Goal: Information Seeking & Learning: Find specific page/section

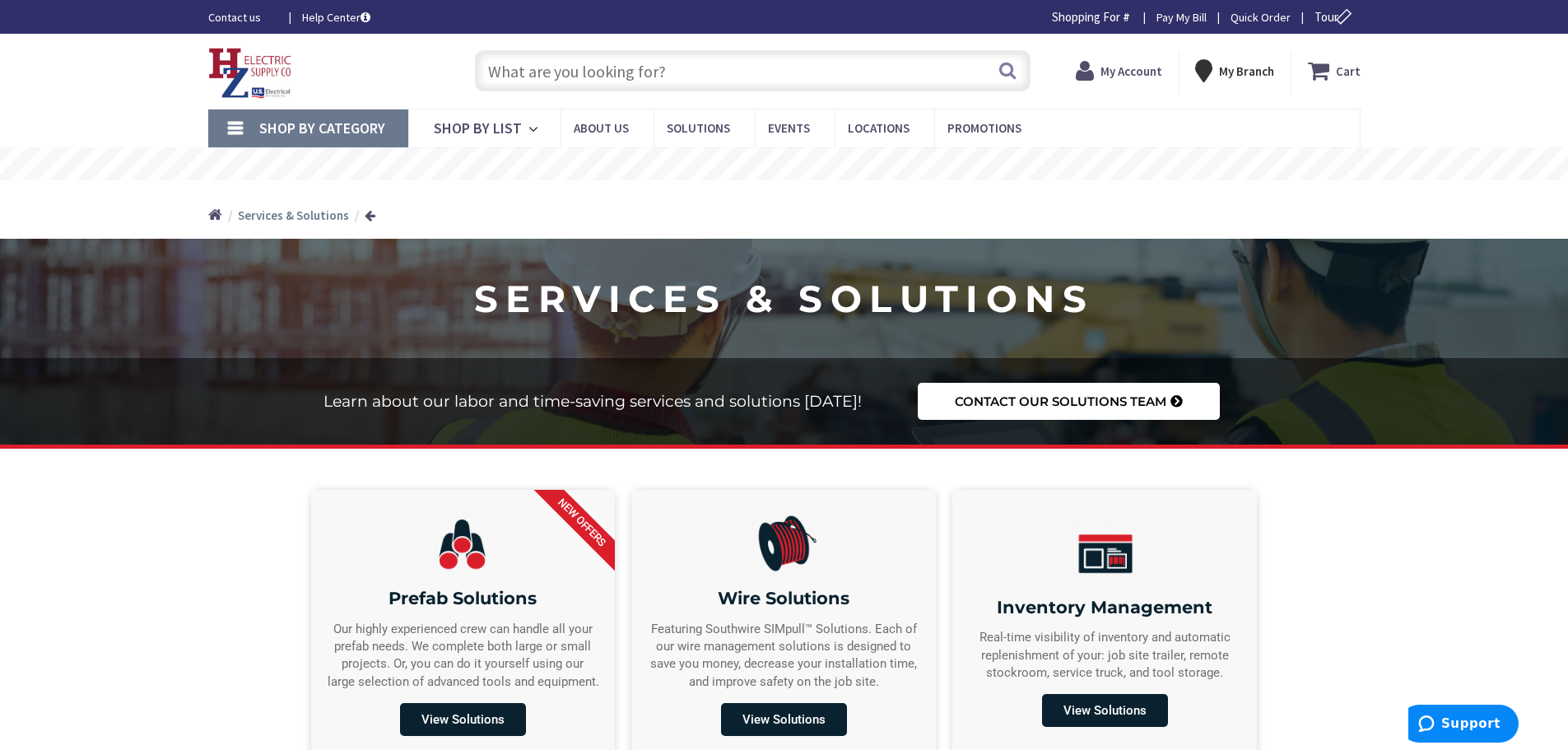
click at [549, 68] on input "text" at bounding box center [753, 71] width 555 height 41
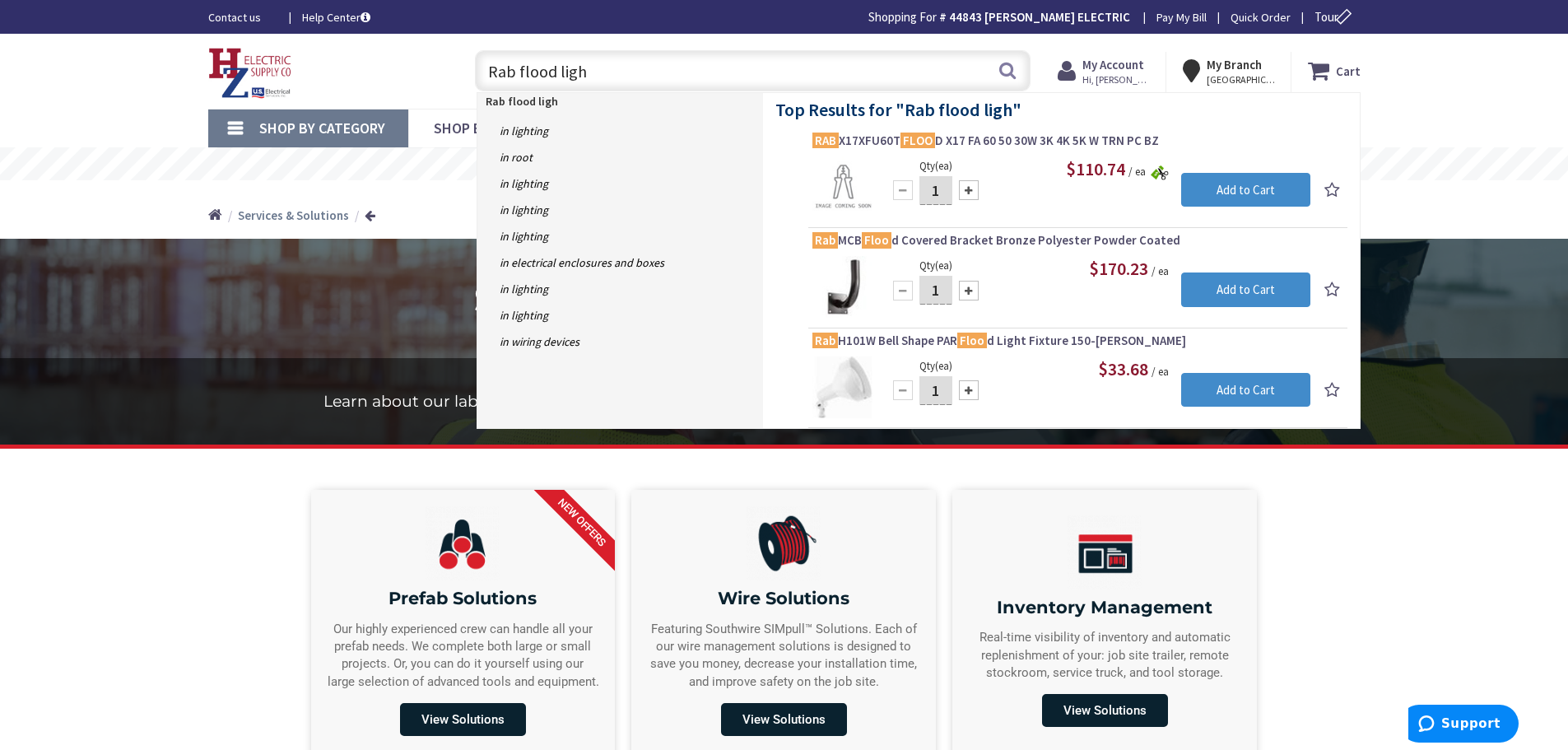
type input "Rab flood light"
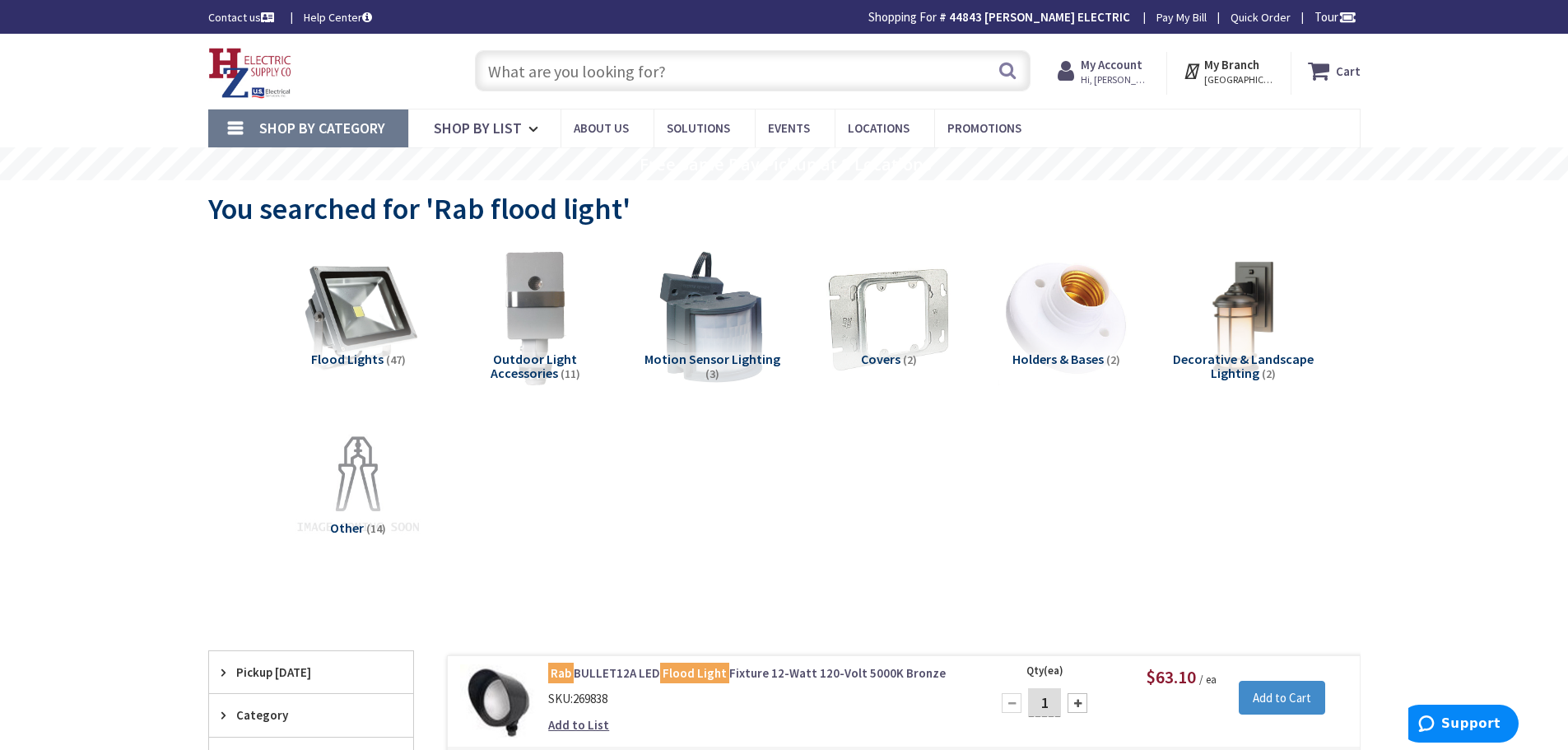
click at [755, 60] on input "text" at bounding box center [753, 71] width 555 height 41
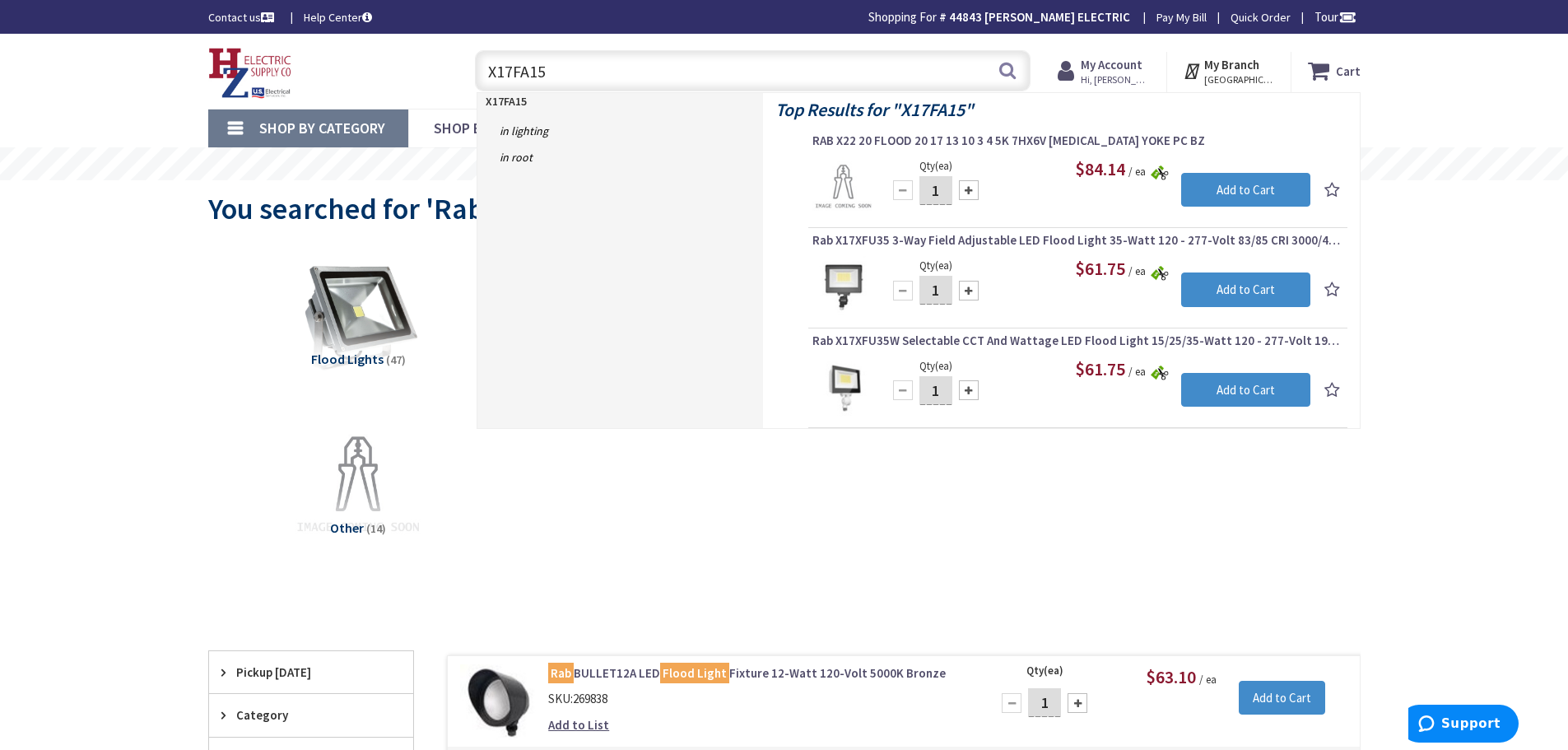
click at [625, 70] on input "X17FA15" at bounding box center [753, 71] width 555 height 41
type input "X"
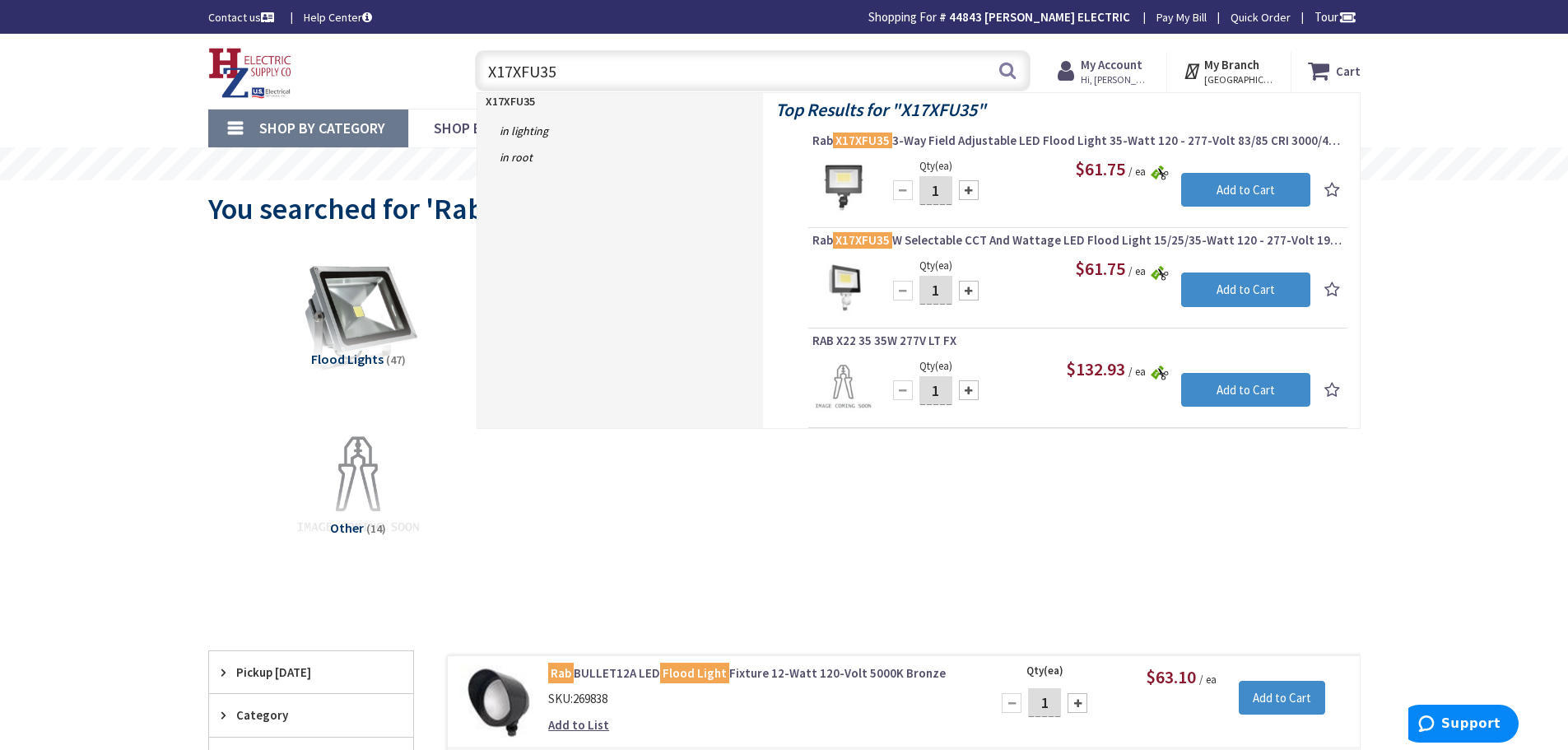
click at [686, 69] on input "X17XFU35" at bounding box center [753, 71] width 555 height 41
type input "X"
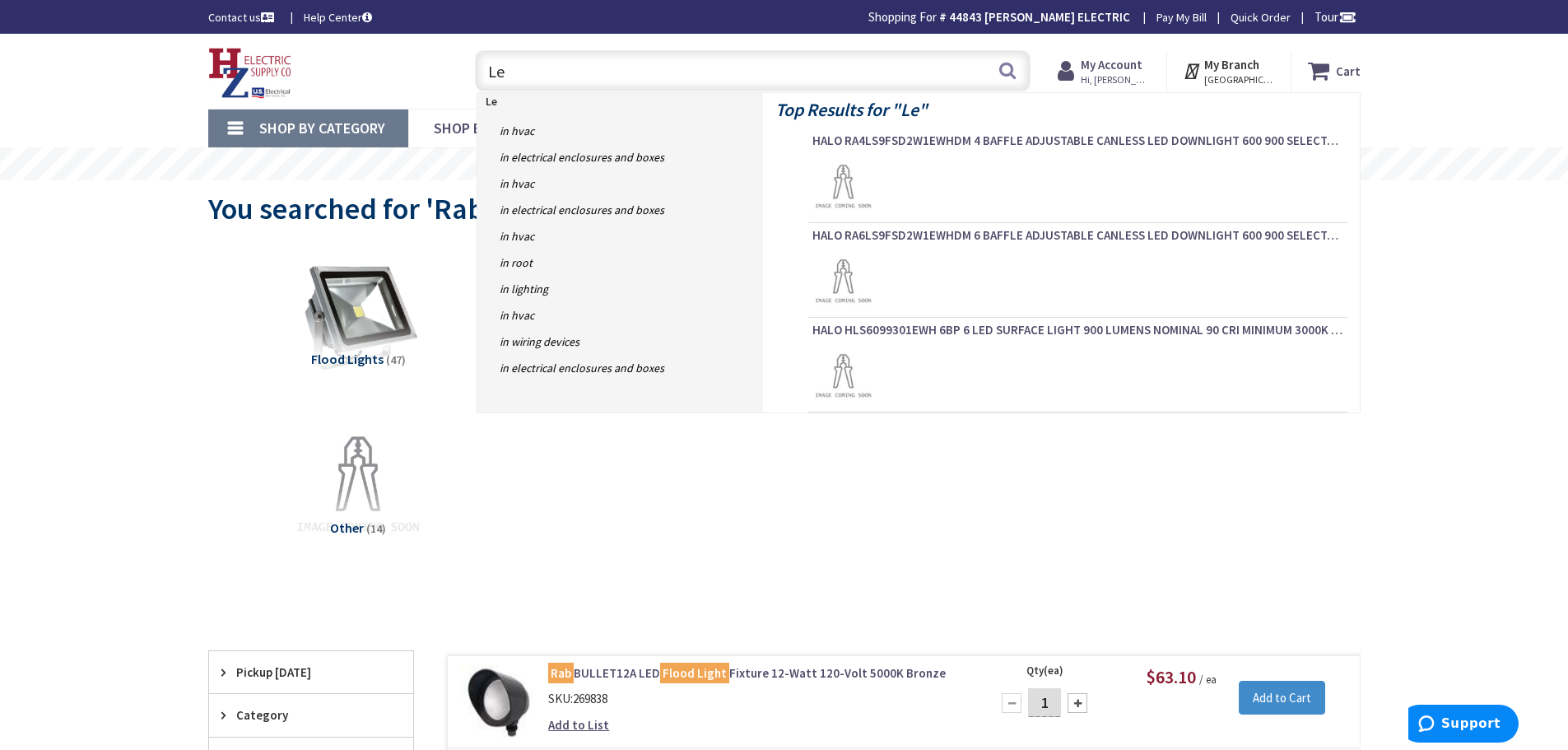
type input "L"
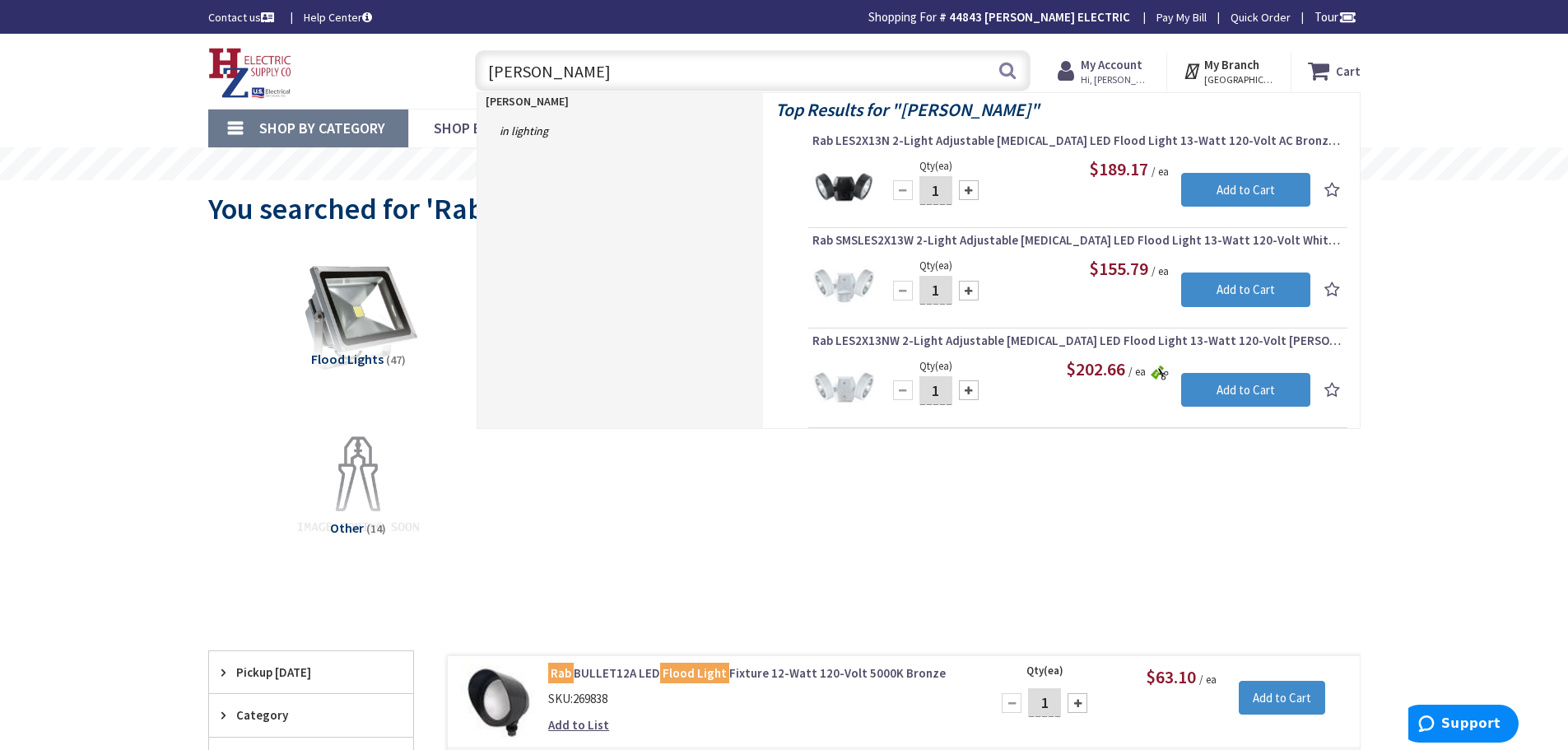
click at [554, 74] on input "LESLIE" at bounding box center [753, 71] width 555 height 41
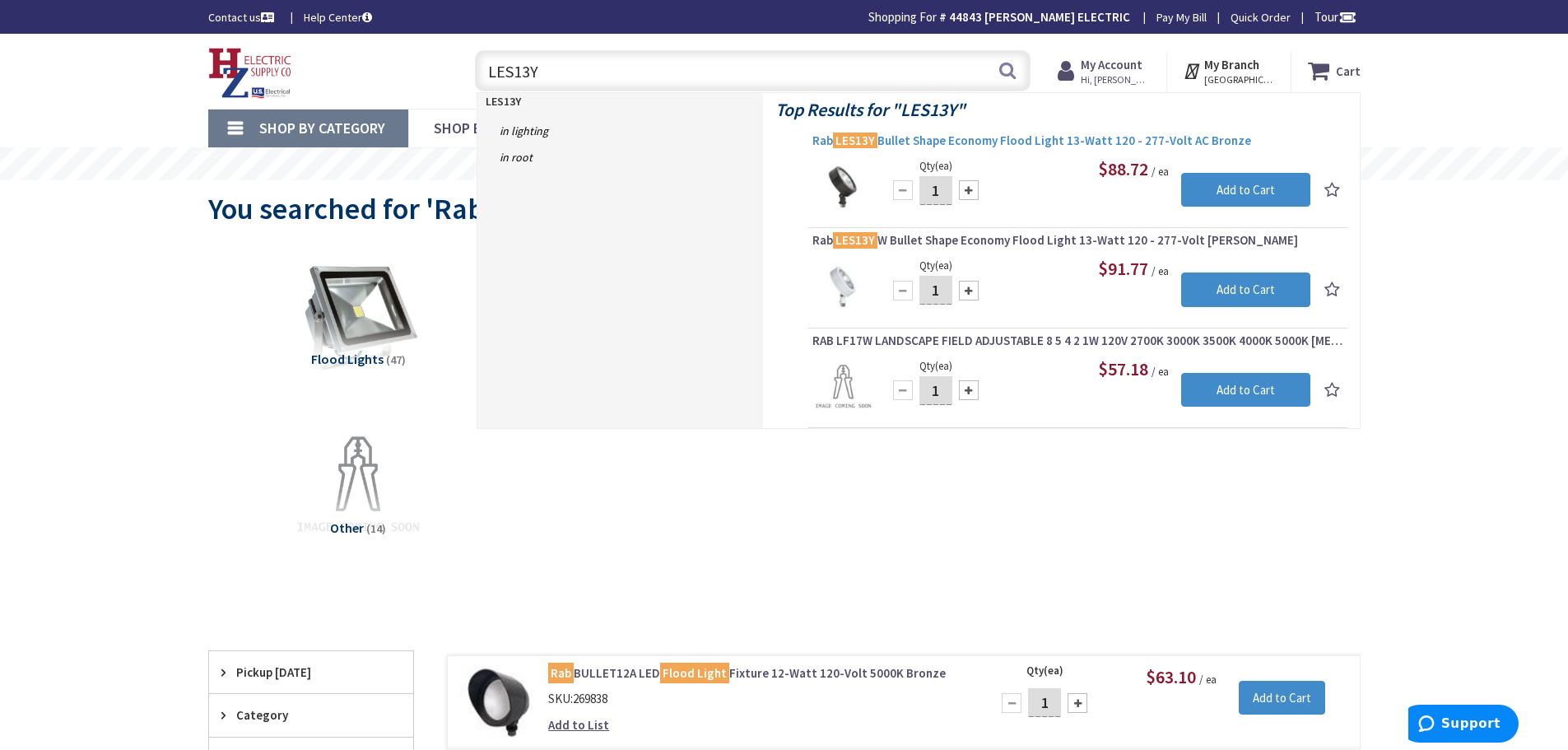
type input "LES13Y"
click at [971, 138] on span "Rab LES13Y Bullet Shape Economy Flood Light 13-Watt 120 - 277-Volt AC Bronze" at bounding box center [1078, 141] width 531 height 17
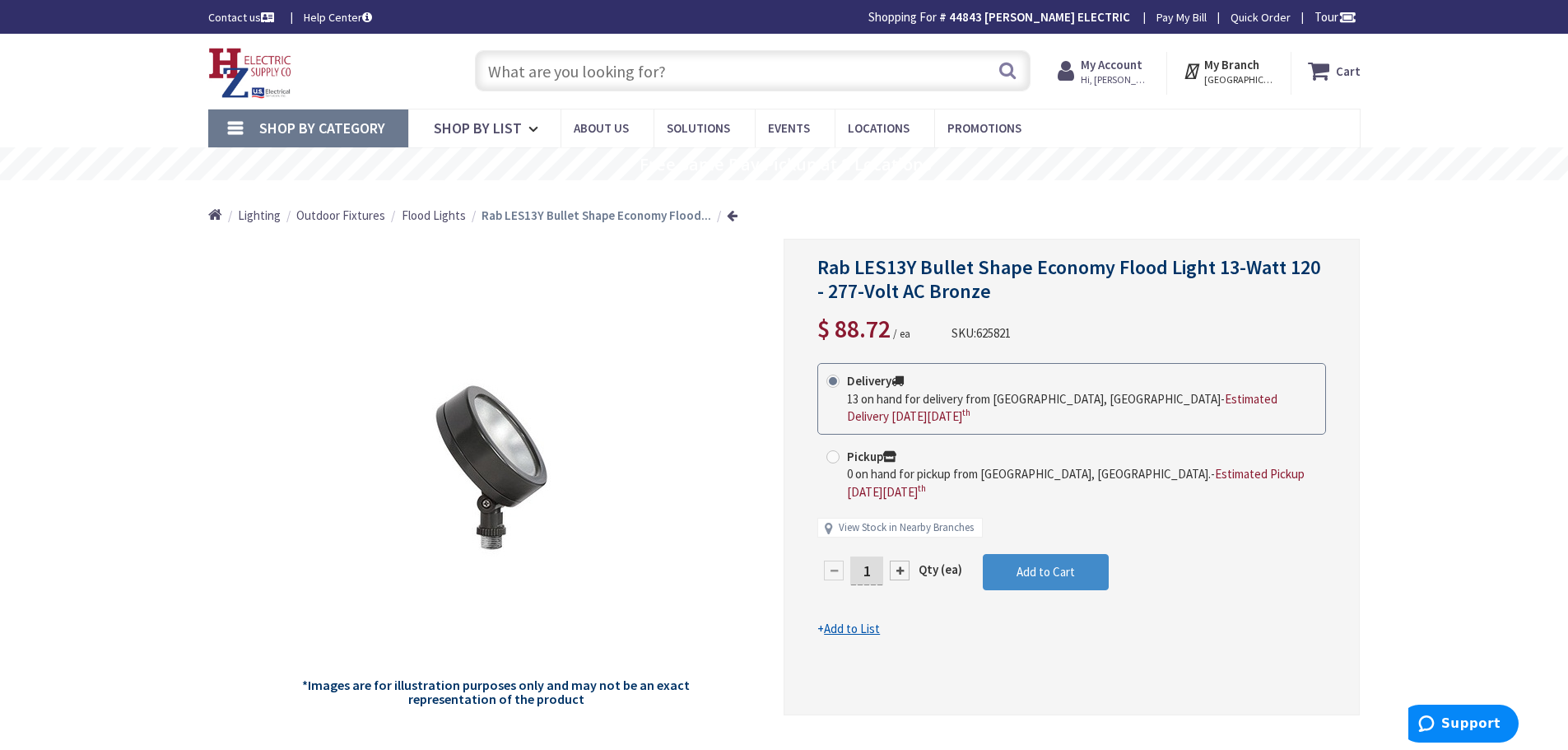
click at [571, 75] on input "text" at bounding box center [753, 71] width 555 height 41
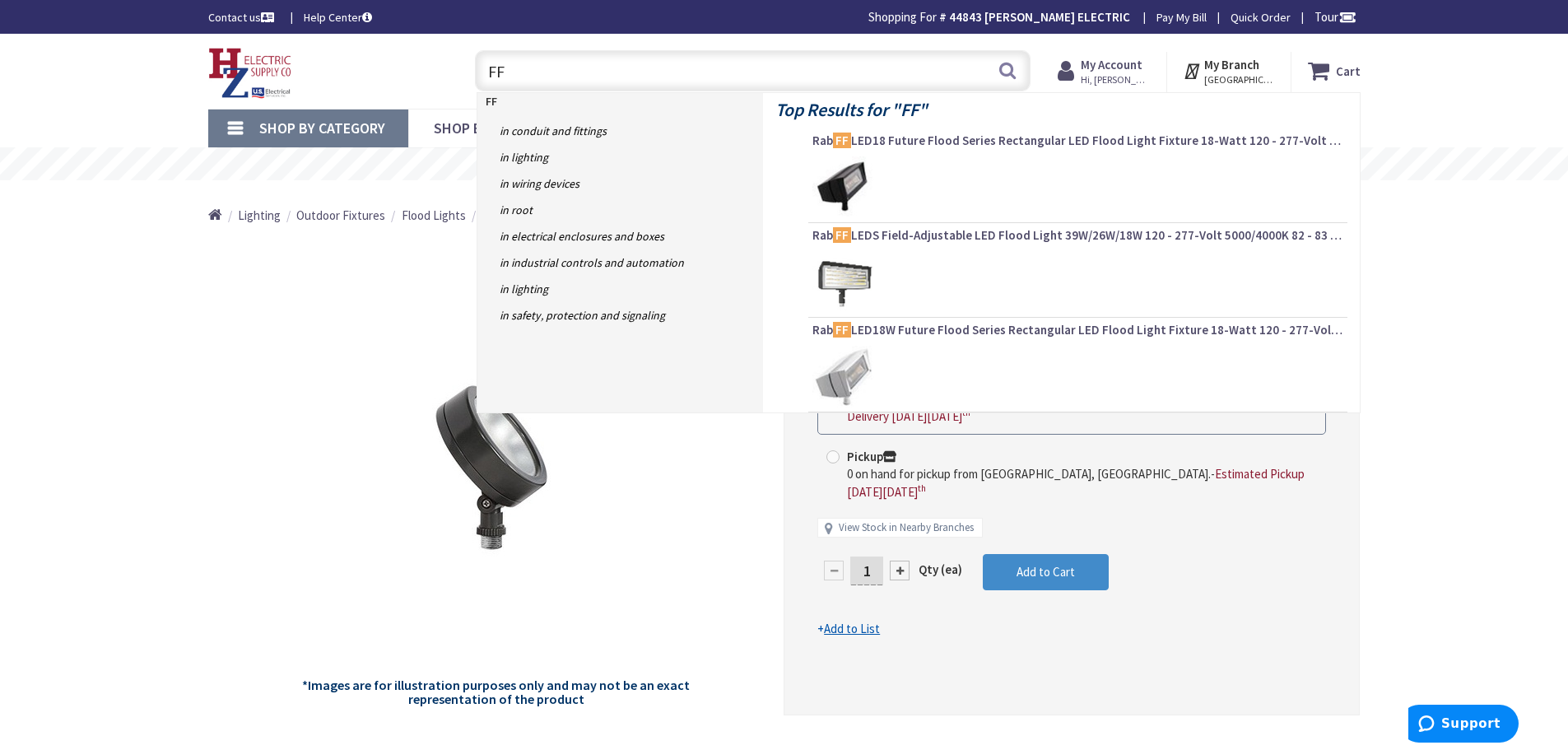
type input "F"
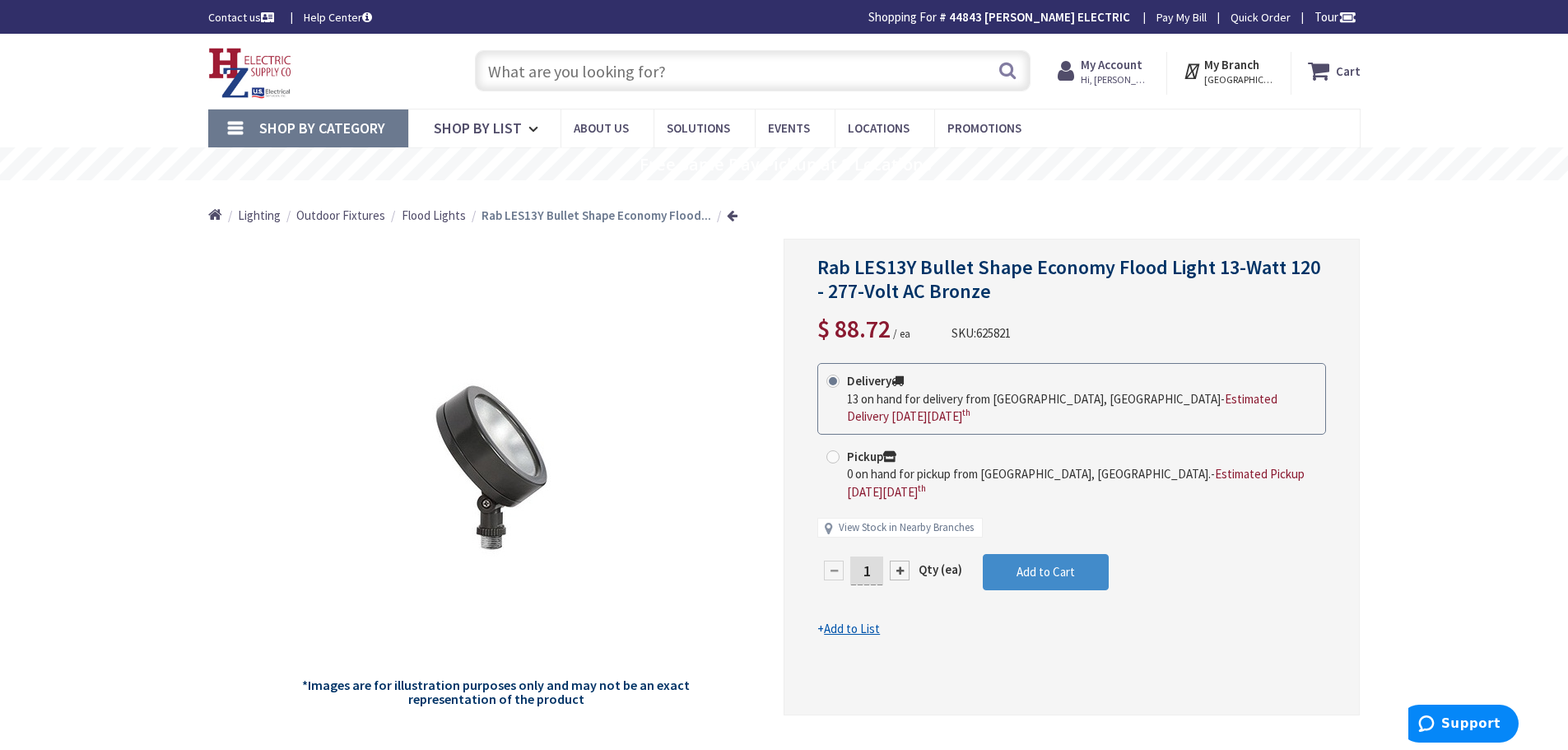
click at [693, 81] on input "text" at bounding box center [753, 71] width 555 height 41
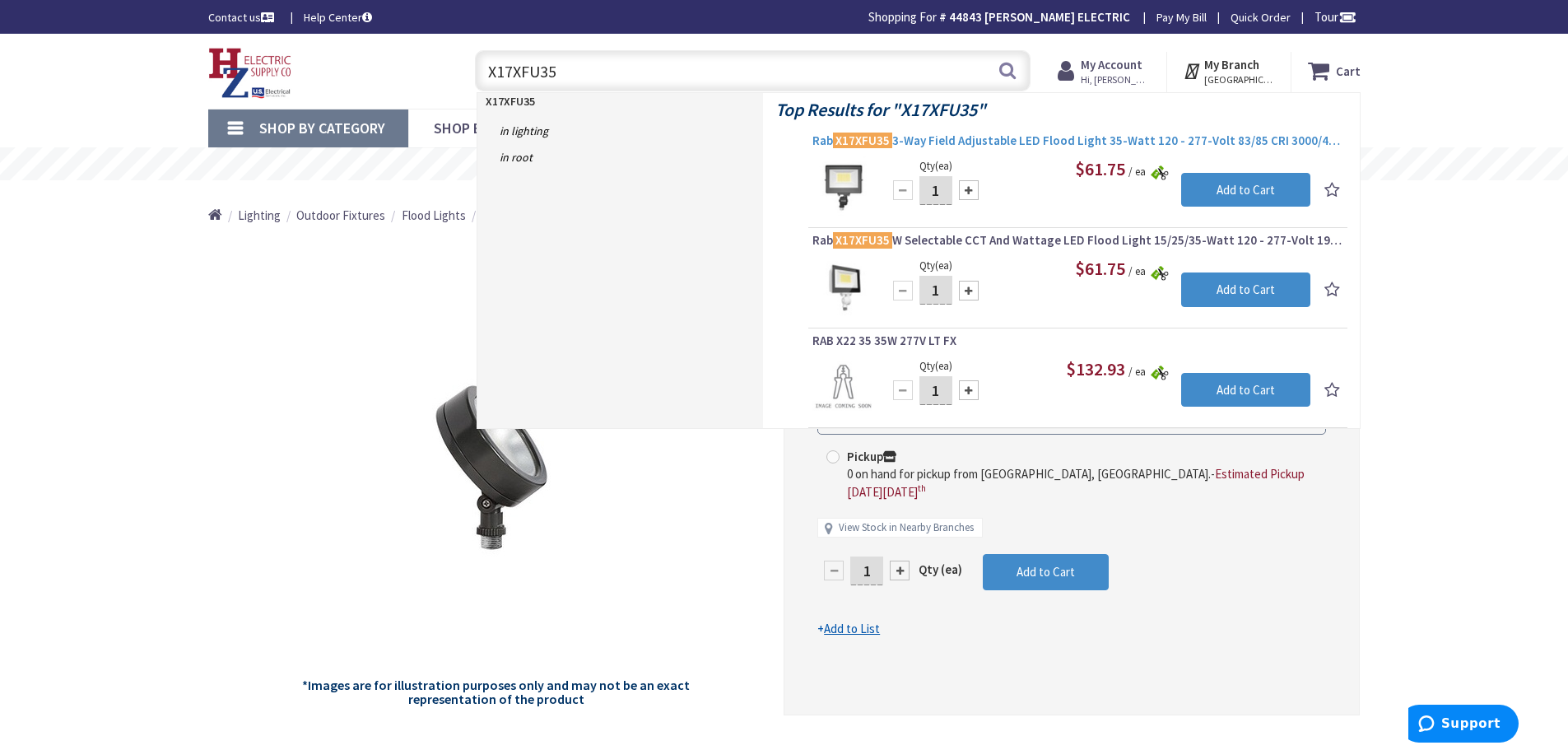
type input "X17XFU35"
click at [986, 140] on span "Rab X17XFU35 3-Way Field Adjustable LED Flood Light 35-Watt 120 - 277-Volt 83/8…" at bounding box center [1078, 141] width 531 height 17
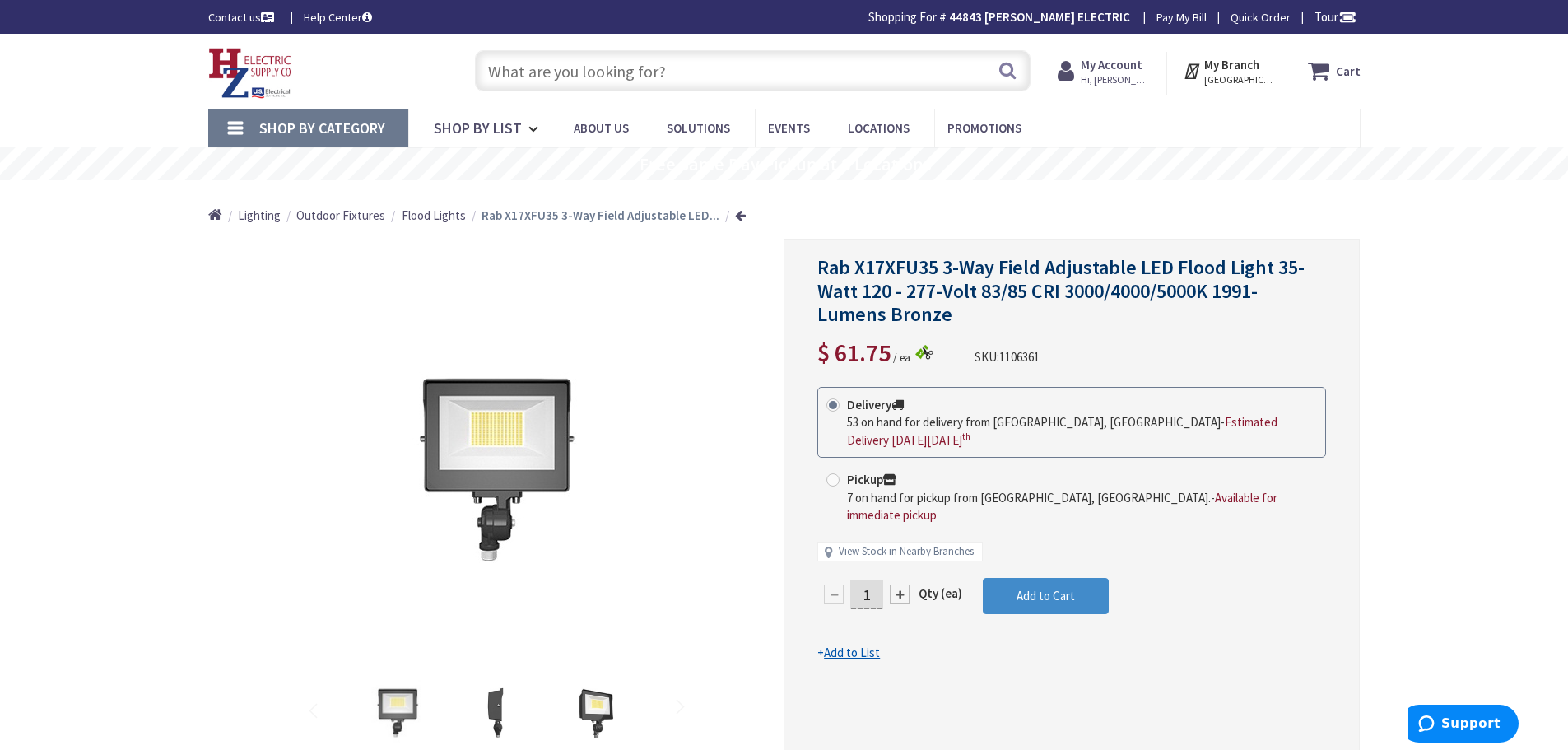
click at [727, 79] on input "text" at bounding box center [753, 71] width 555 height 41
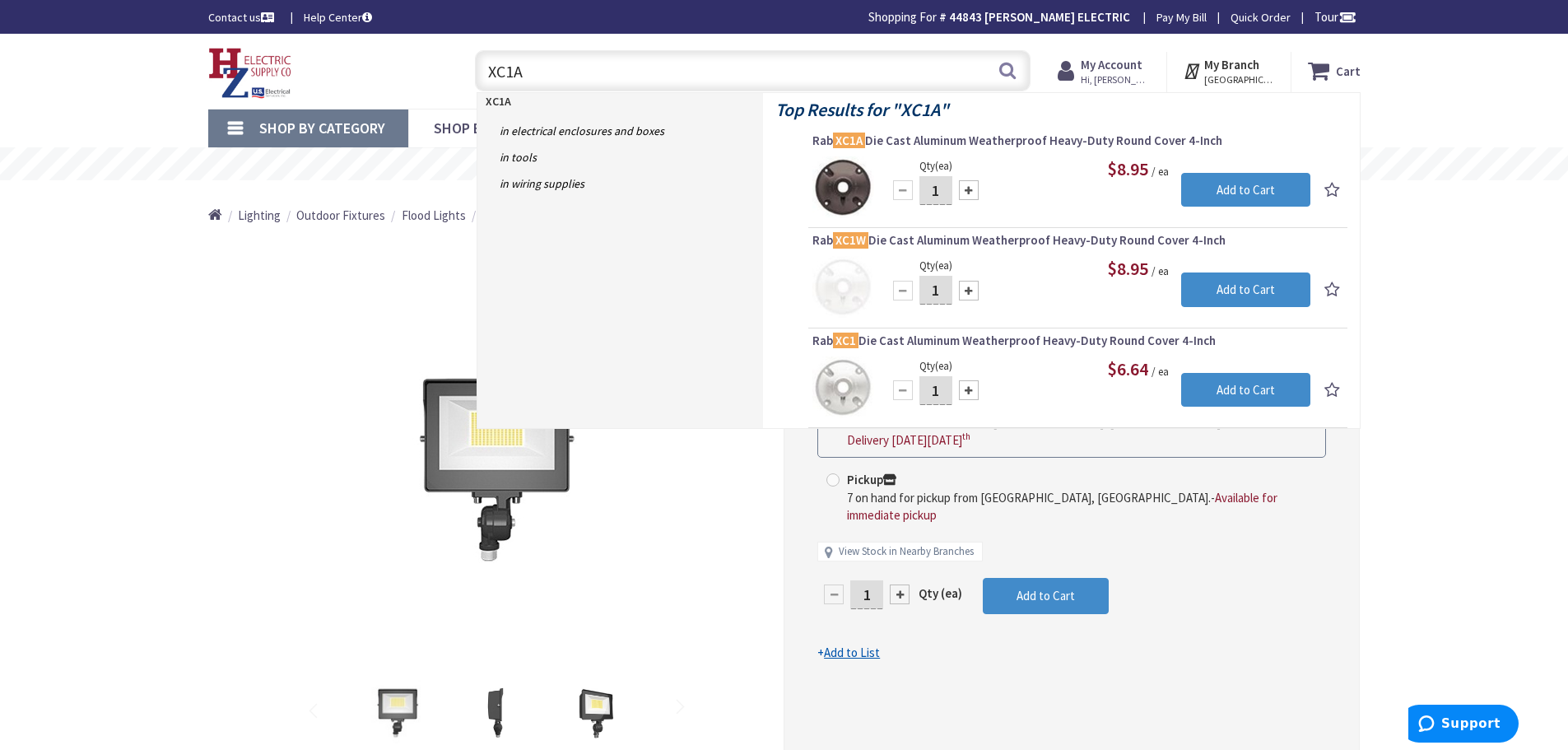
click at [573, 72] on input "XC1A" at bounding box center [753, 71] width 555 height 41
type input "X"
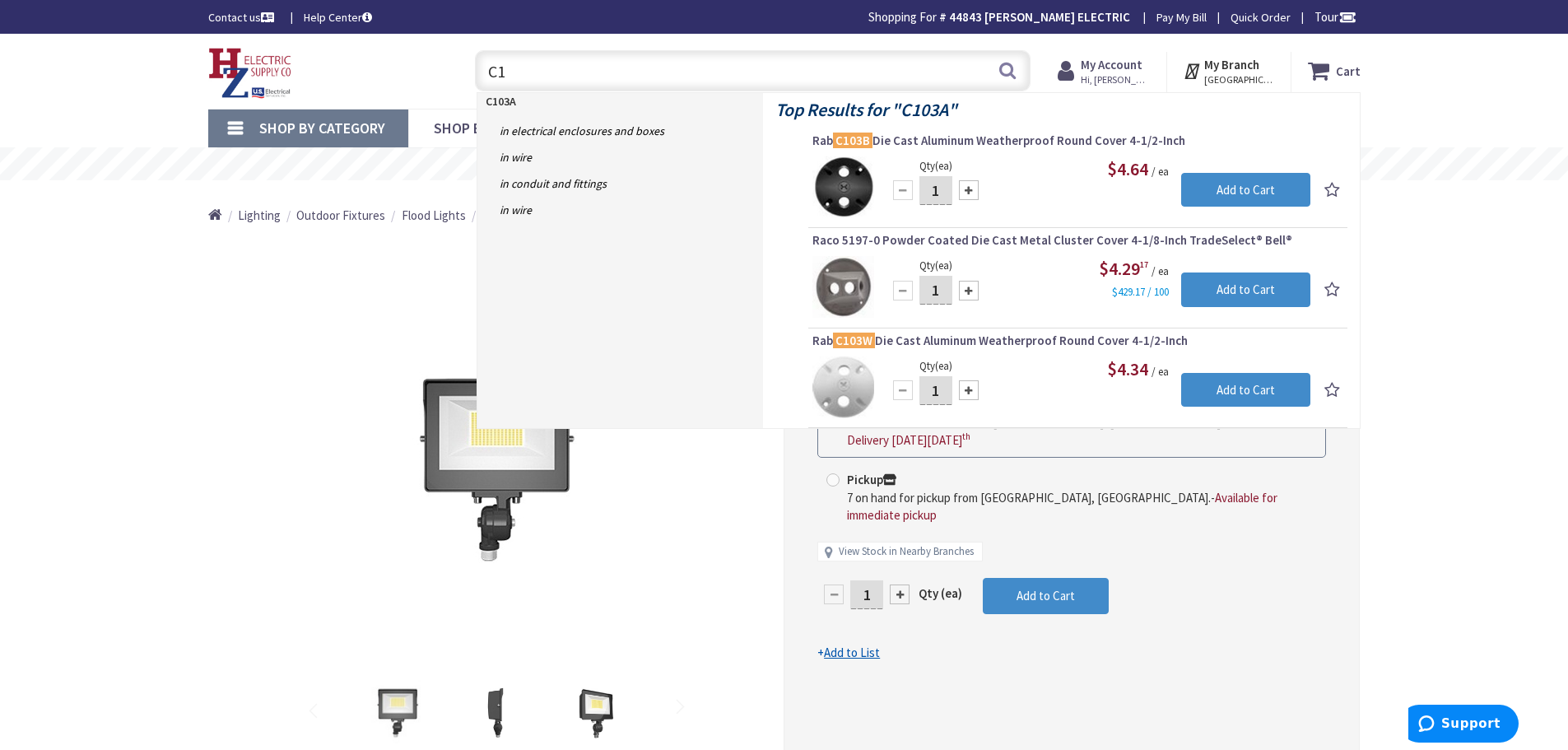
type input "C"
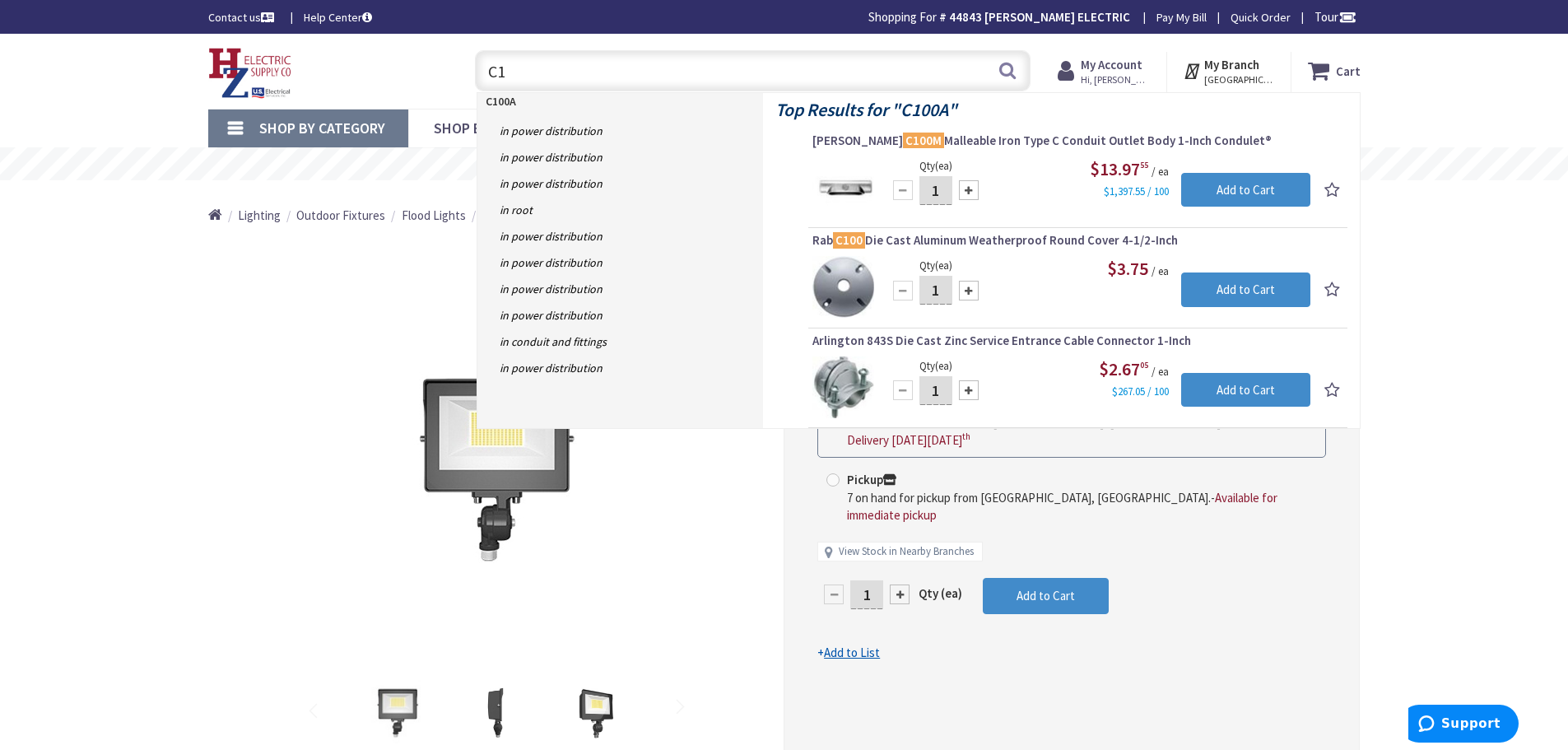
type input "C"
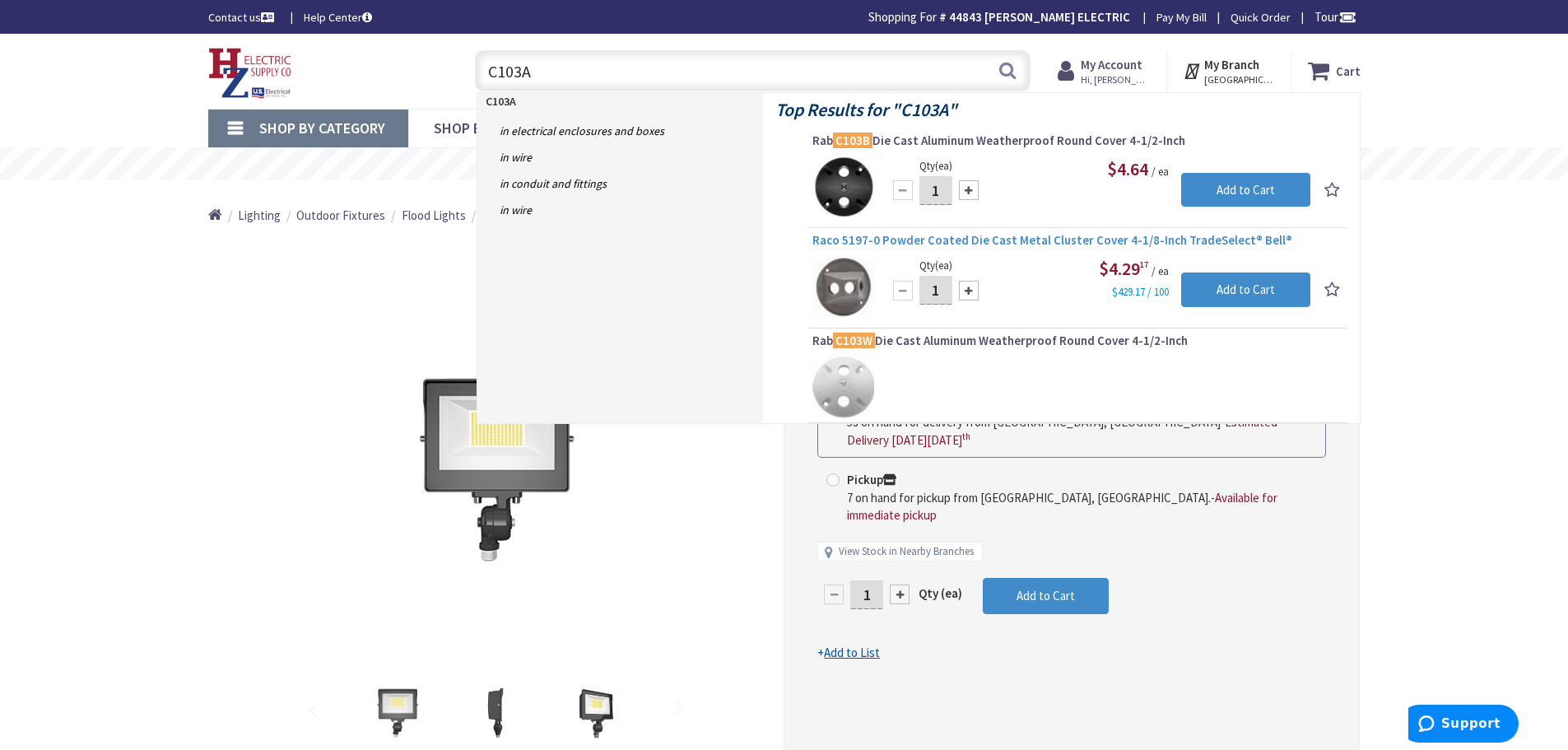
type input "C103A"
click at [889, 241] on span "Raco 5197-0 Powder Coated Die Cast Metal Cluster Cover 4-1/8-Inch TradeSelect® …" at bounding box center [1078, 240] width 531 height 17
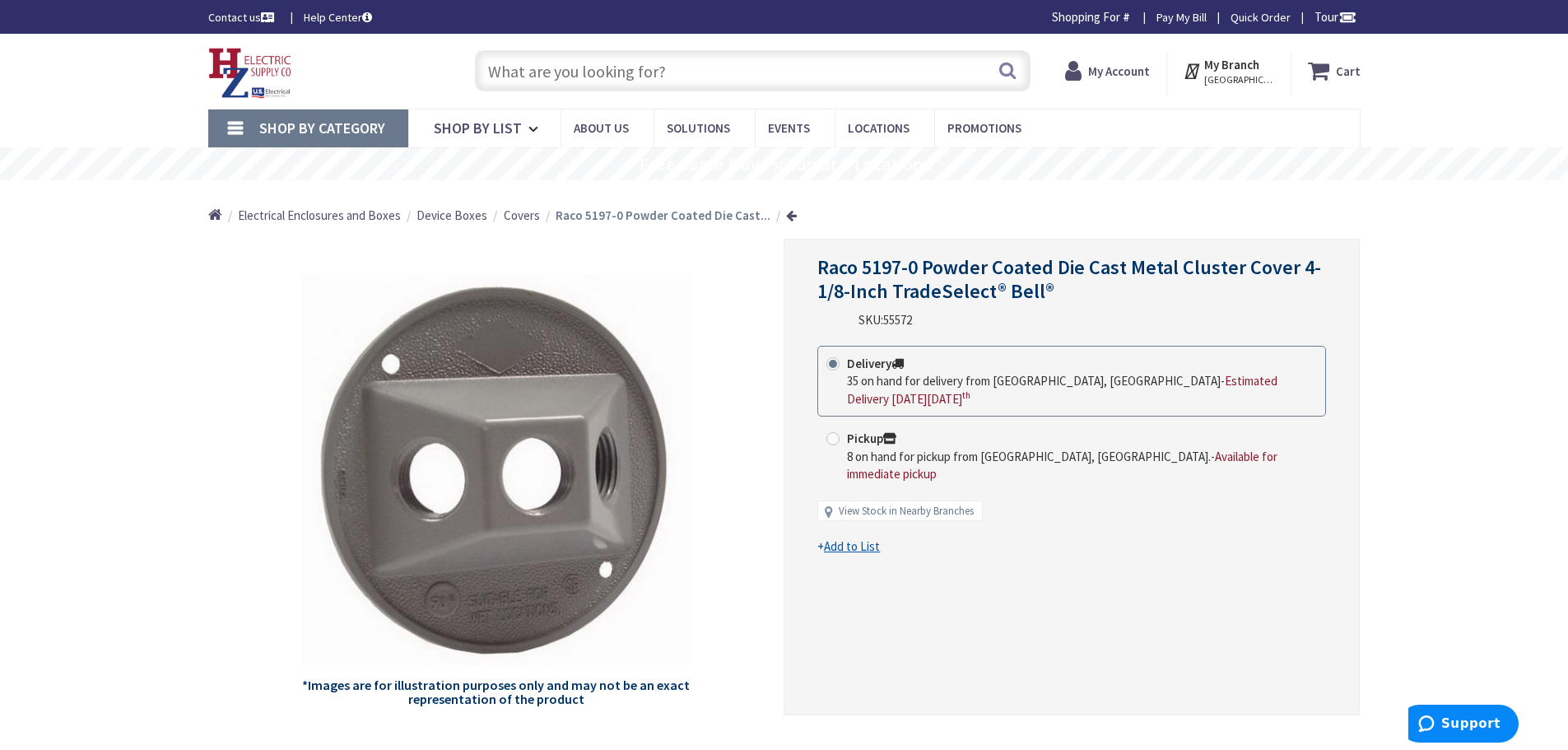
click at [563, 79] on input "text" at bounding box center [753, 71] width 555 height 41
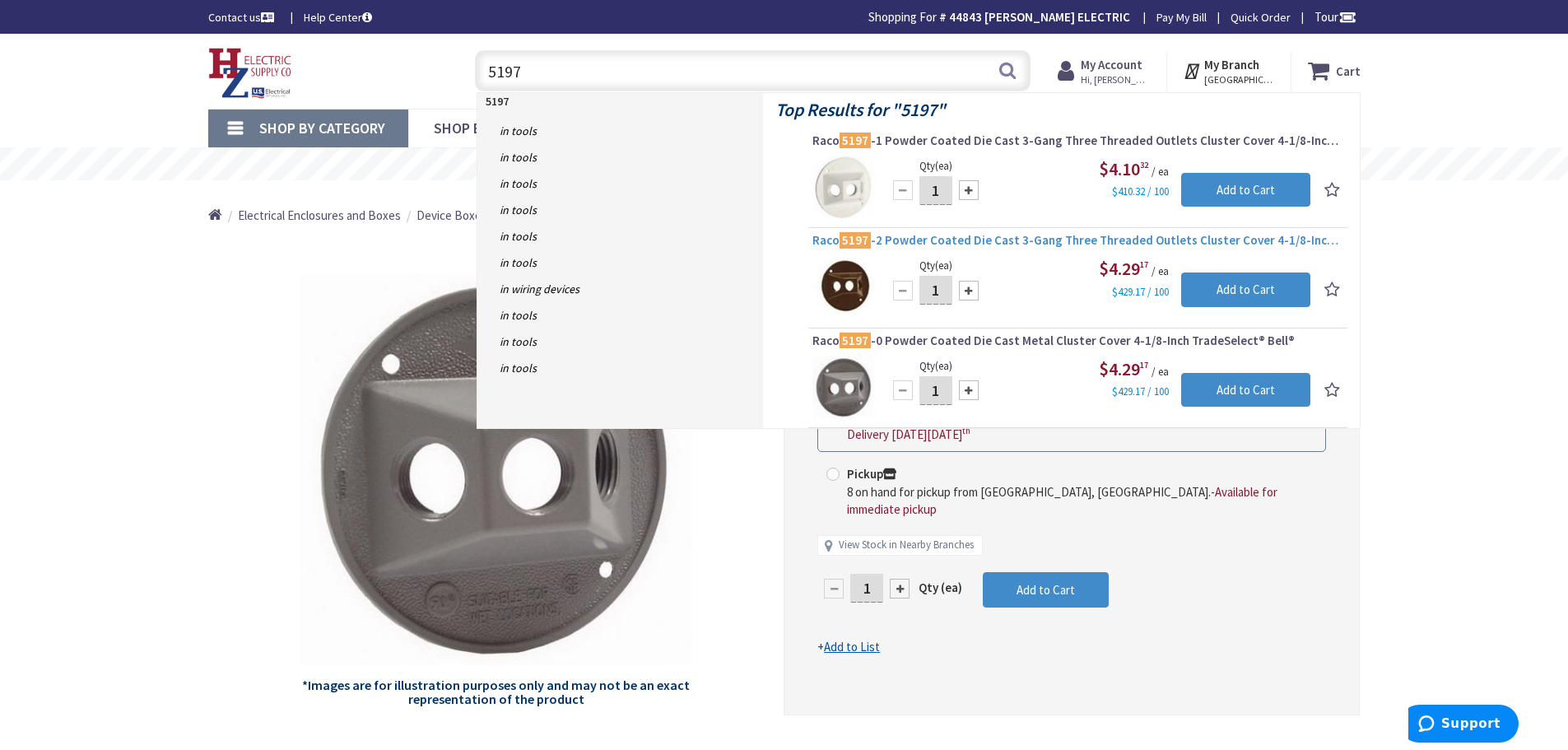
type input "5197"
click at [948, 242] on span "Raco 5197 -2 Powder Coated Die Cast 3-Gang Three Threaded Outlets Cluster Cover…" at bounding box center [1078, 240] width 531 height 17
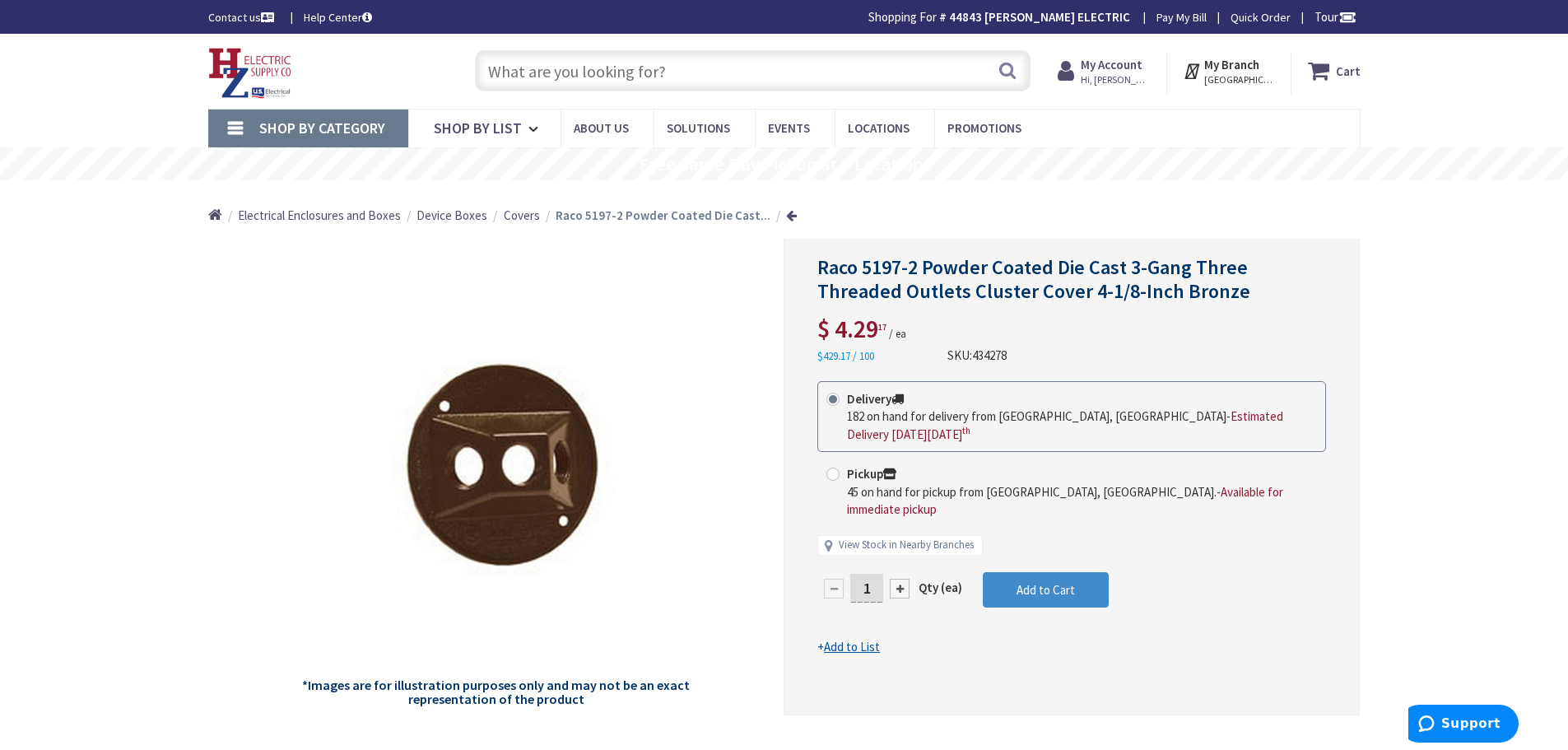
click at [539, 63] on input "text" at bounding box center [753, 71] width 555 height 41
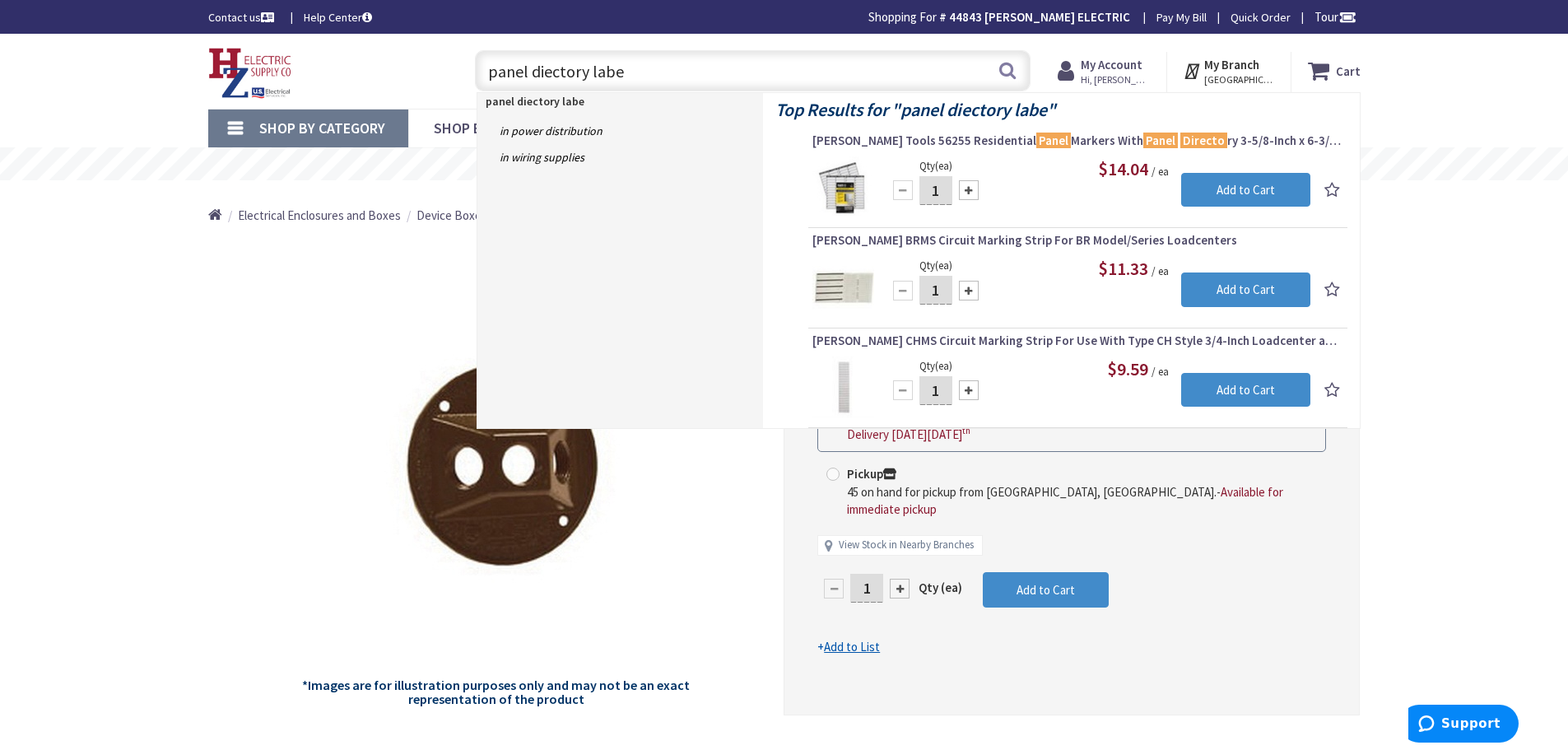
type input "panel diectory label"
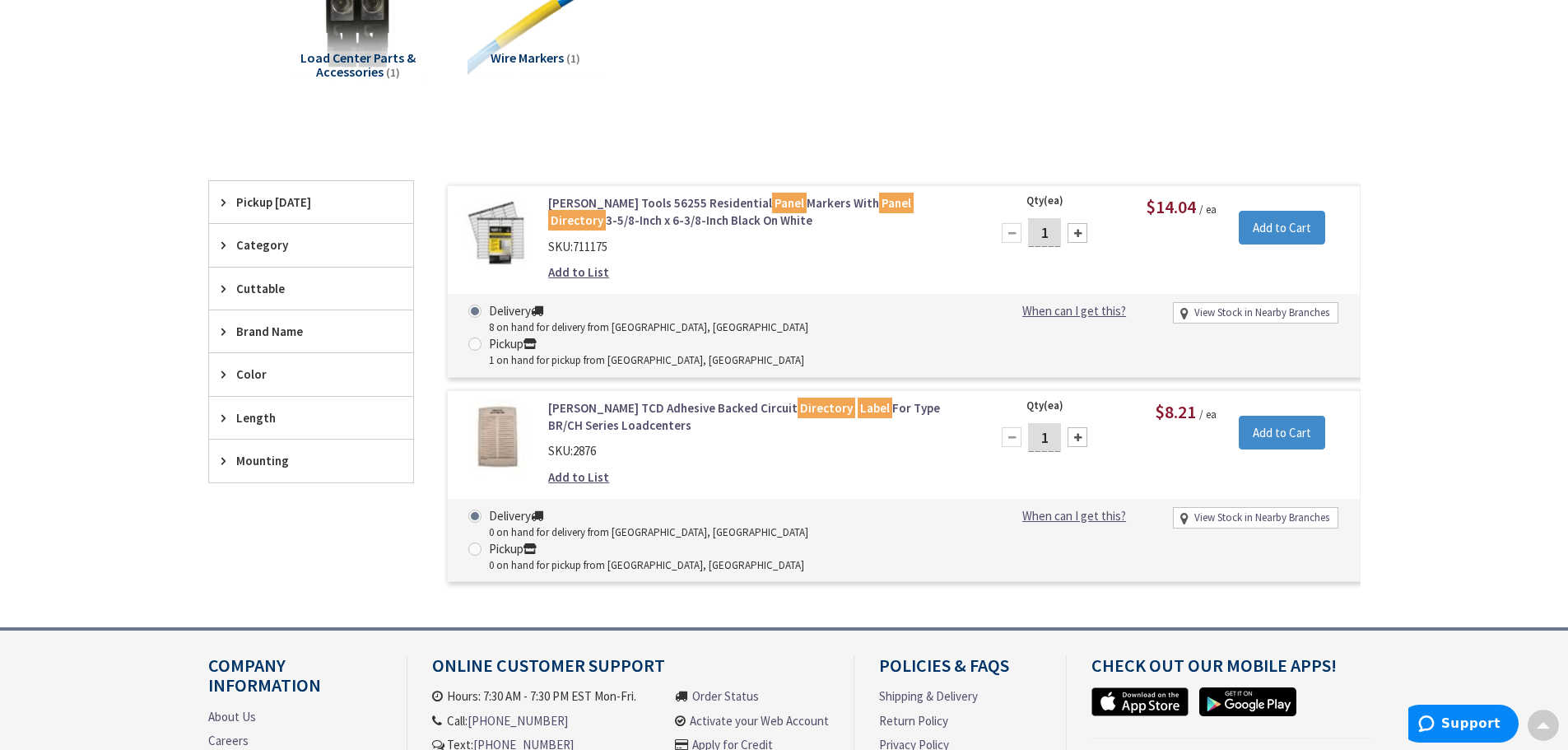
scroll to position [329, 0]
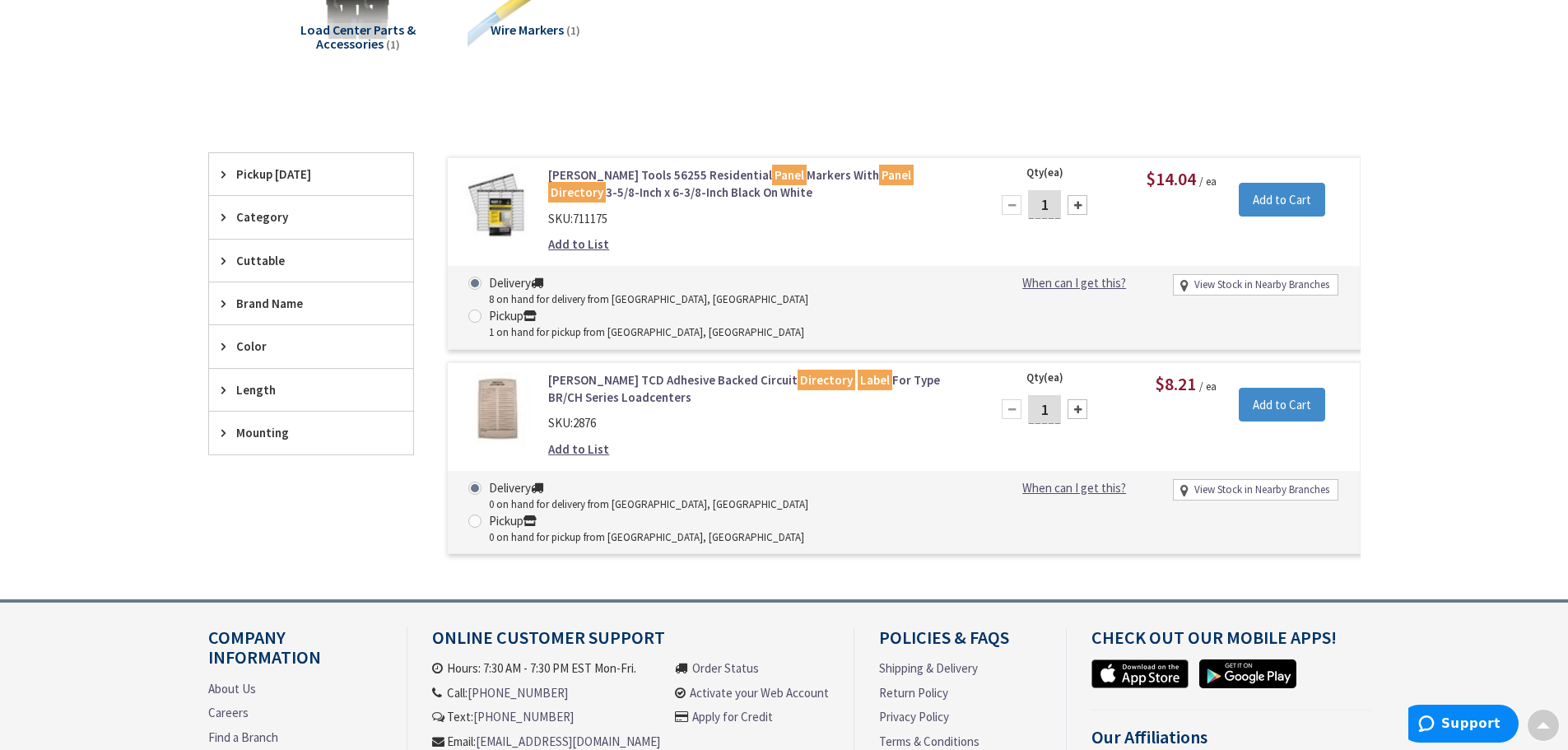
click at [655, 172] on link "Klein Tools 56255 Residential Panel Markers With Panel Directory 3-5/8-Inch x 6…" at bounding box center [758, 184] width 419 height 35
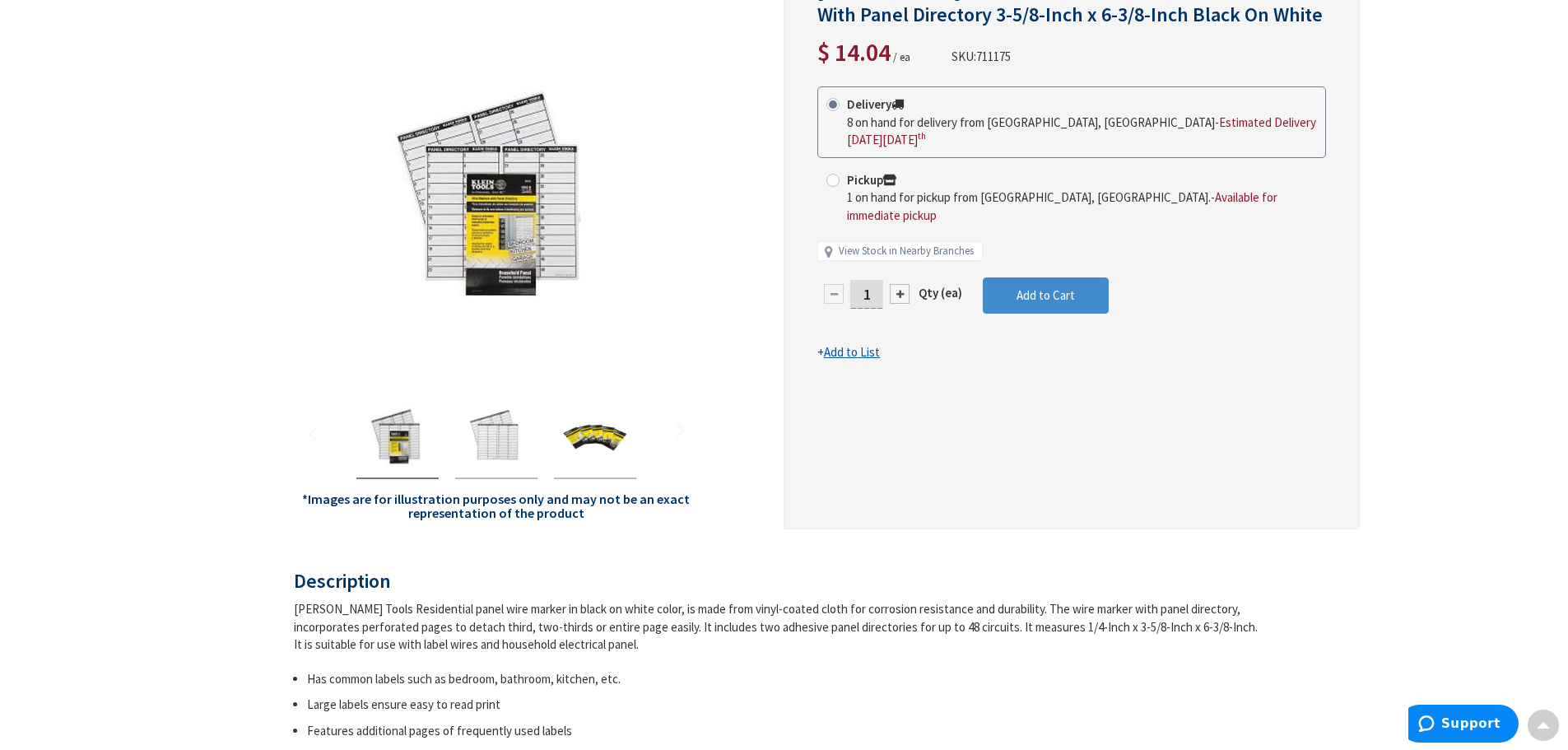
scroll to position [165, 0]
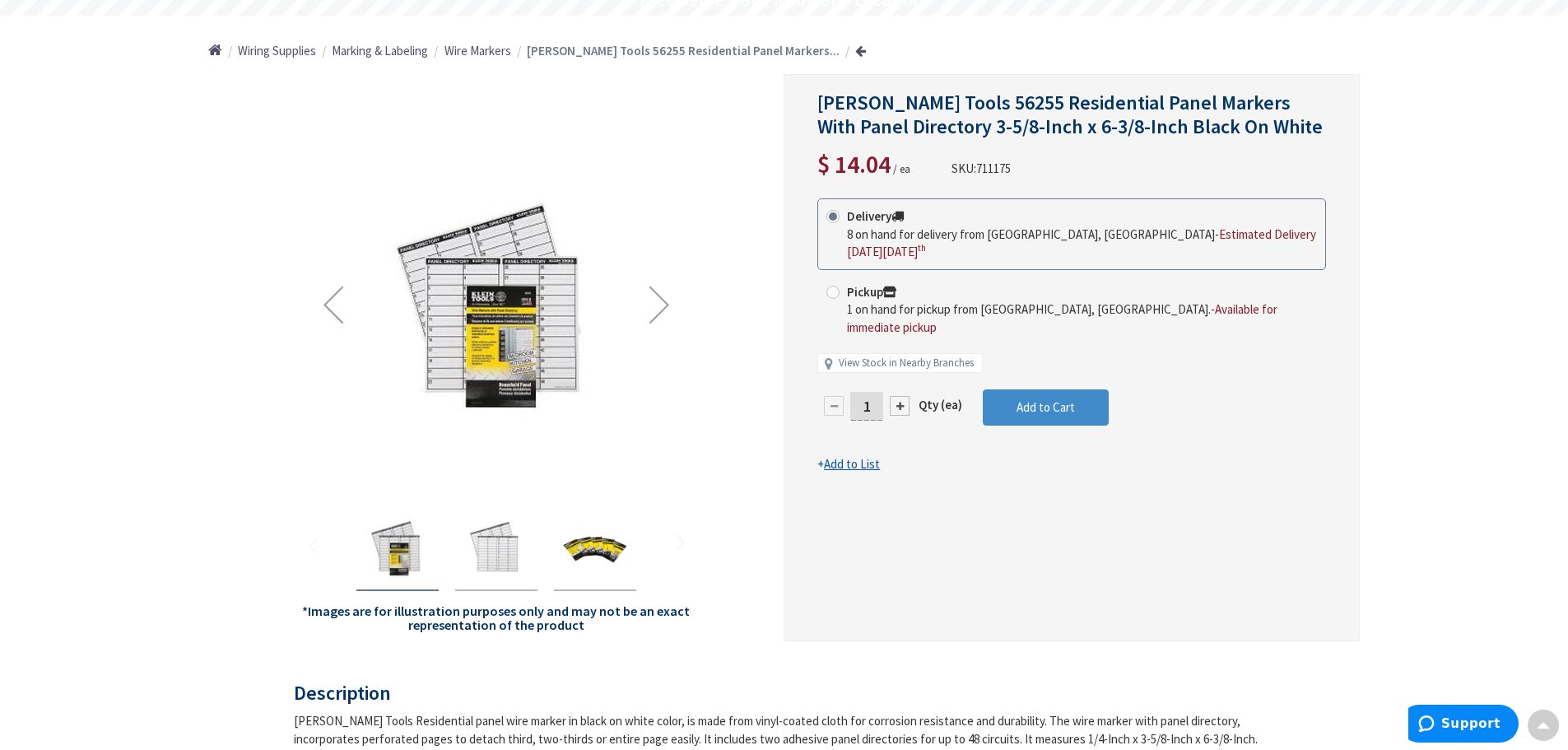
click at [502, 544] on img "Klein Tools 56255 Residential Panel Markers With Panel Directory 3-5/8-Inch x 6…" at bounding box center [497, 548] width 66 height 66
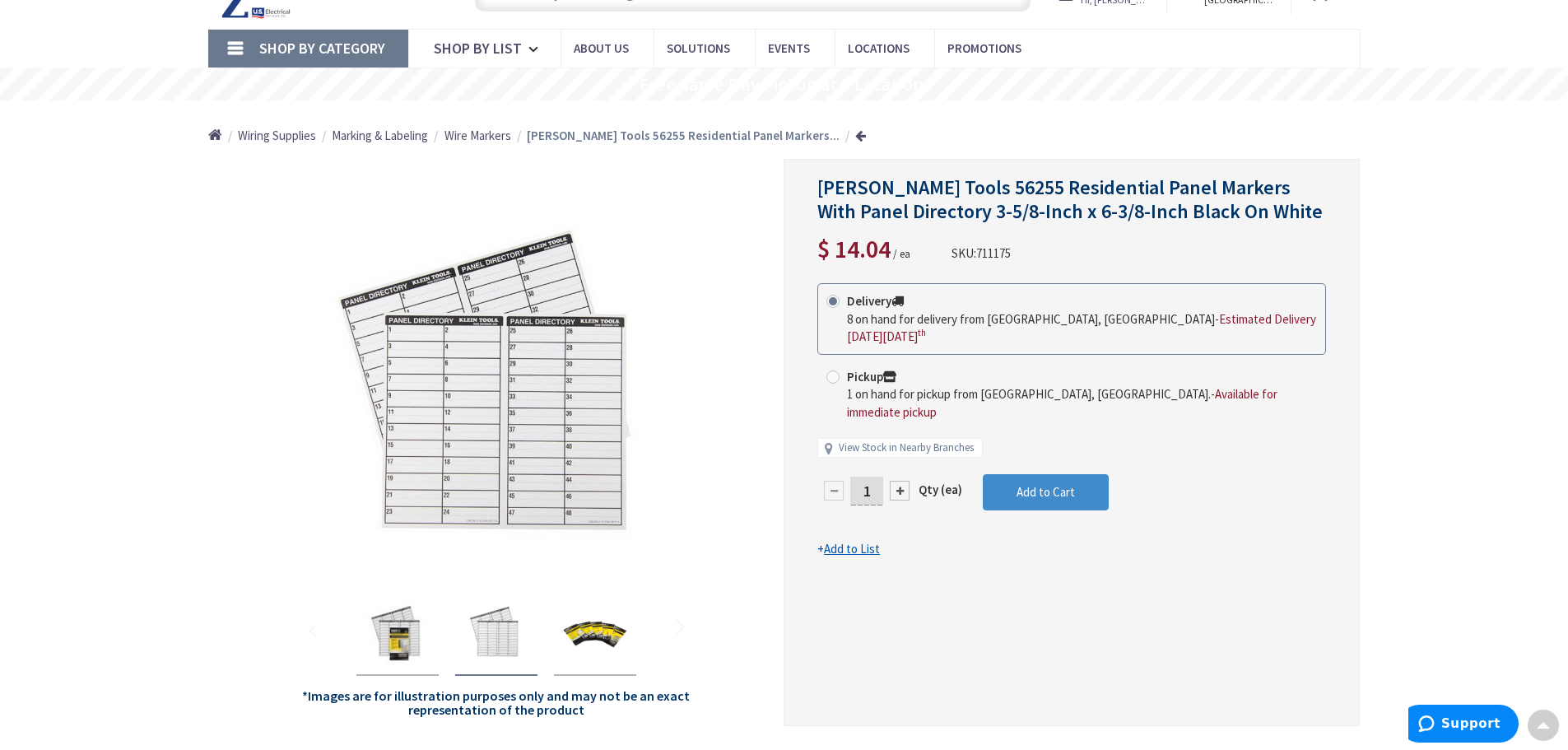
scroll to position [0, 0]
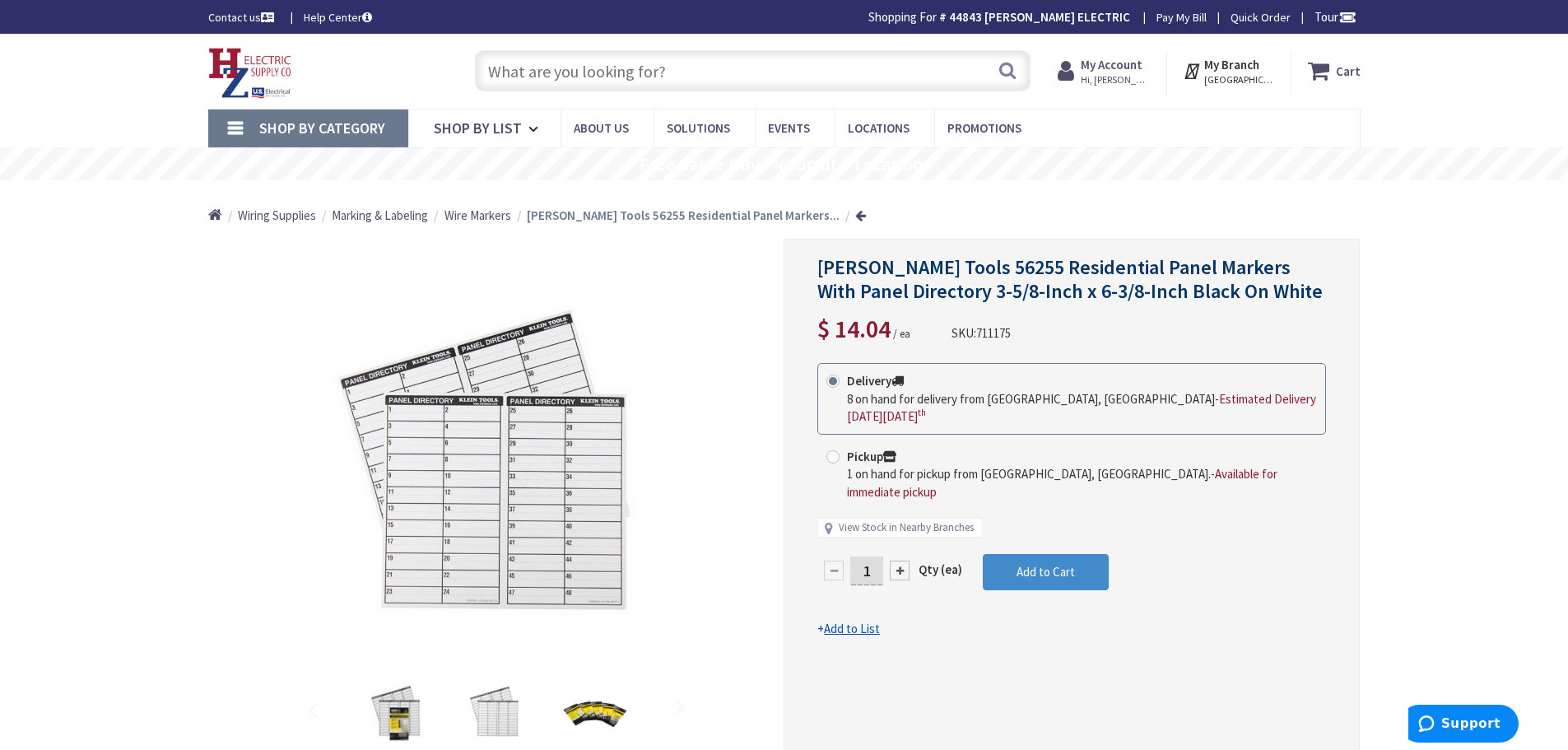
click at [535, 64] on input "text" at bounding box center [753, 71] width 555 height 41
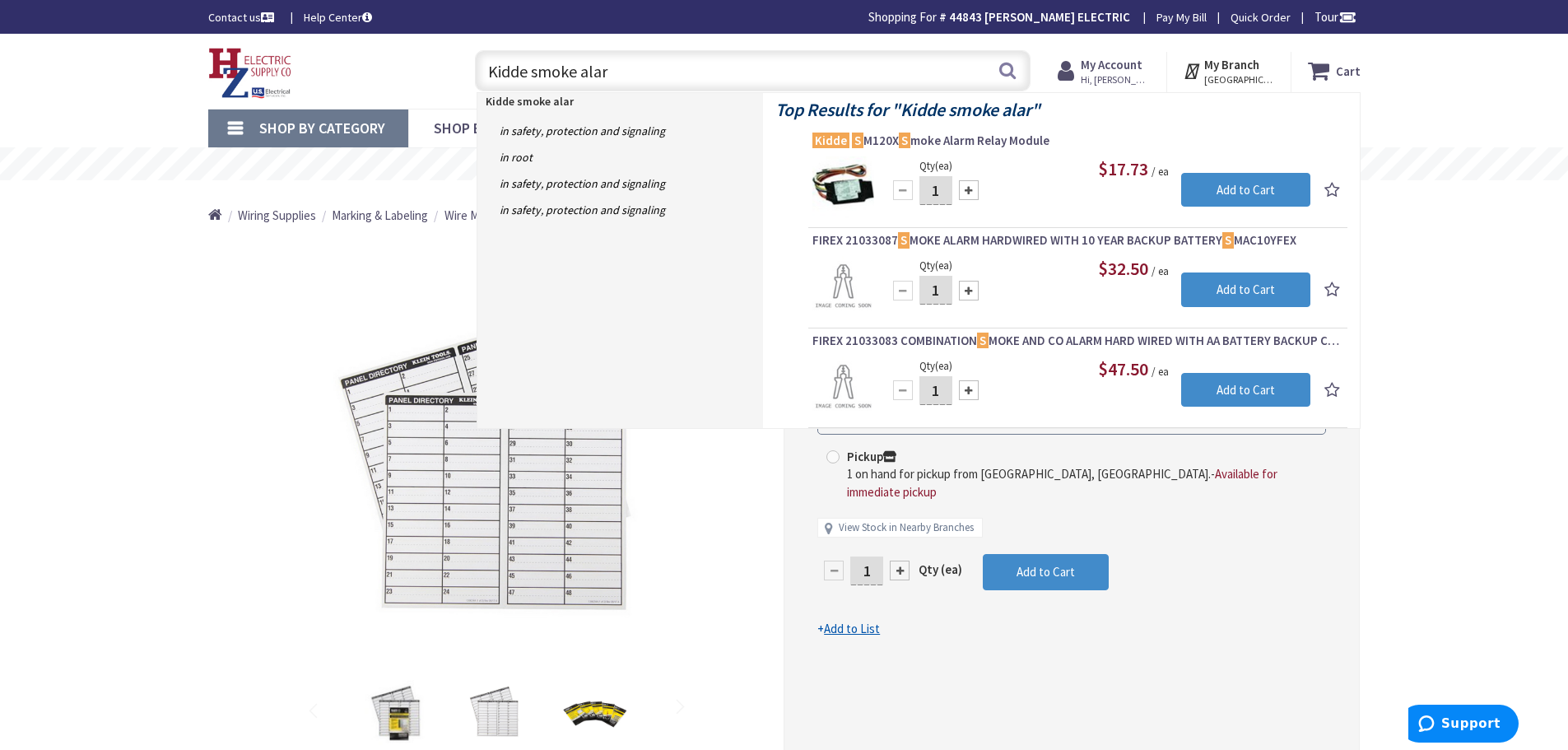
type input "Kidde smoke alarm"
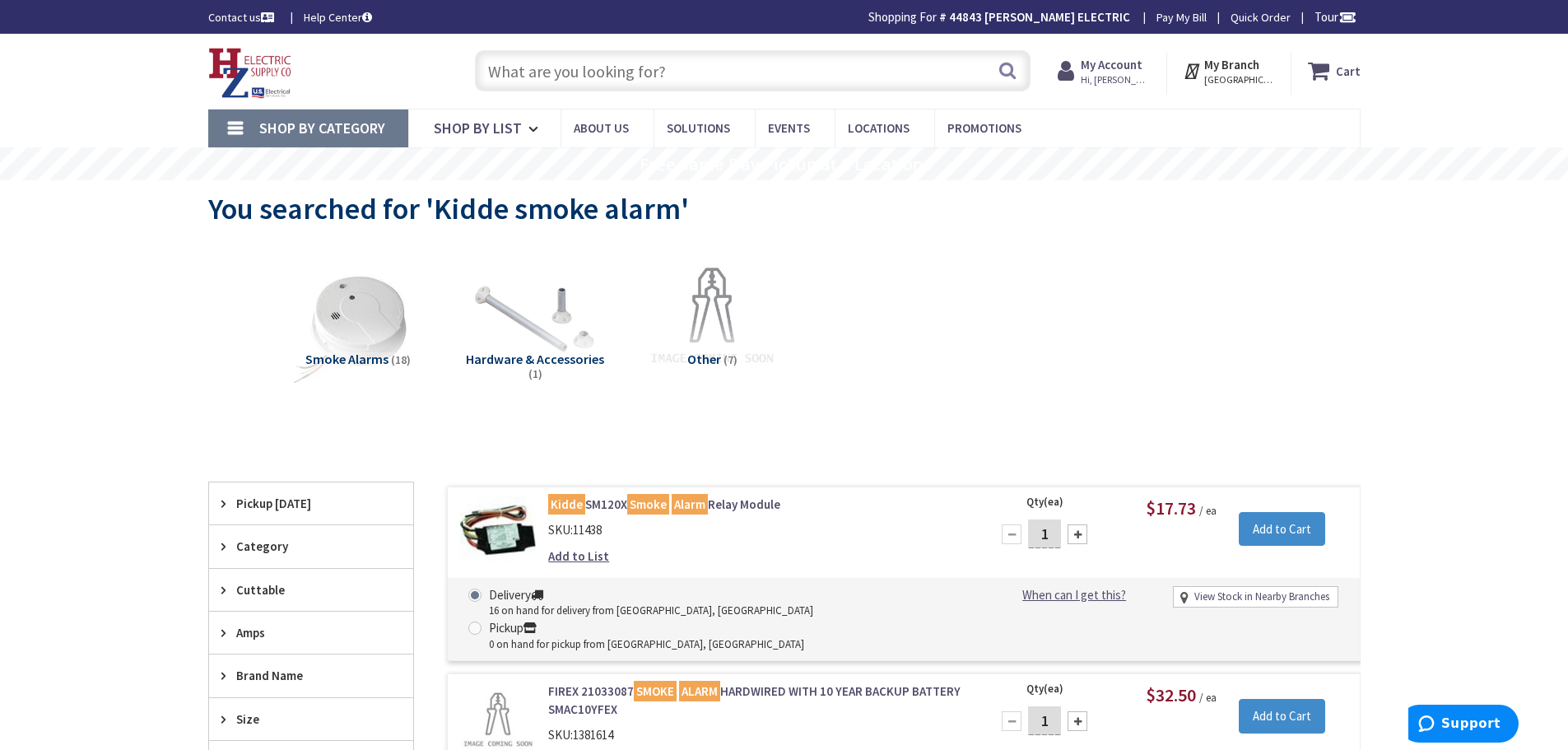
click at [690, 71] on input "text" at bounding box center [753, 71] width 555 height 41
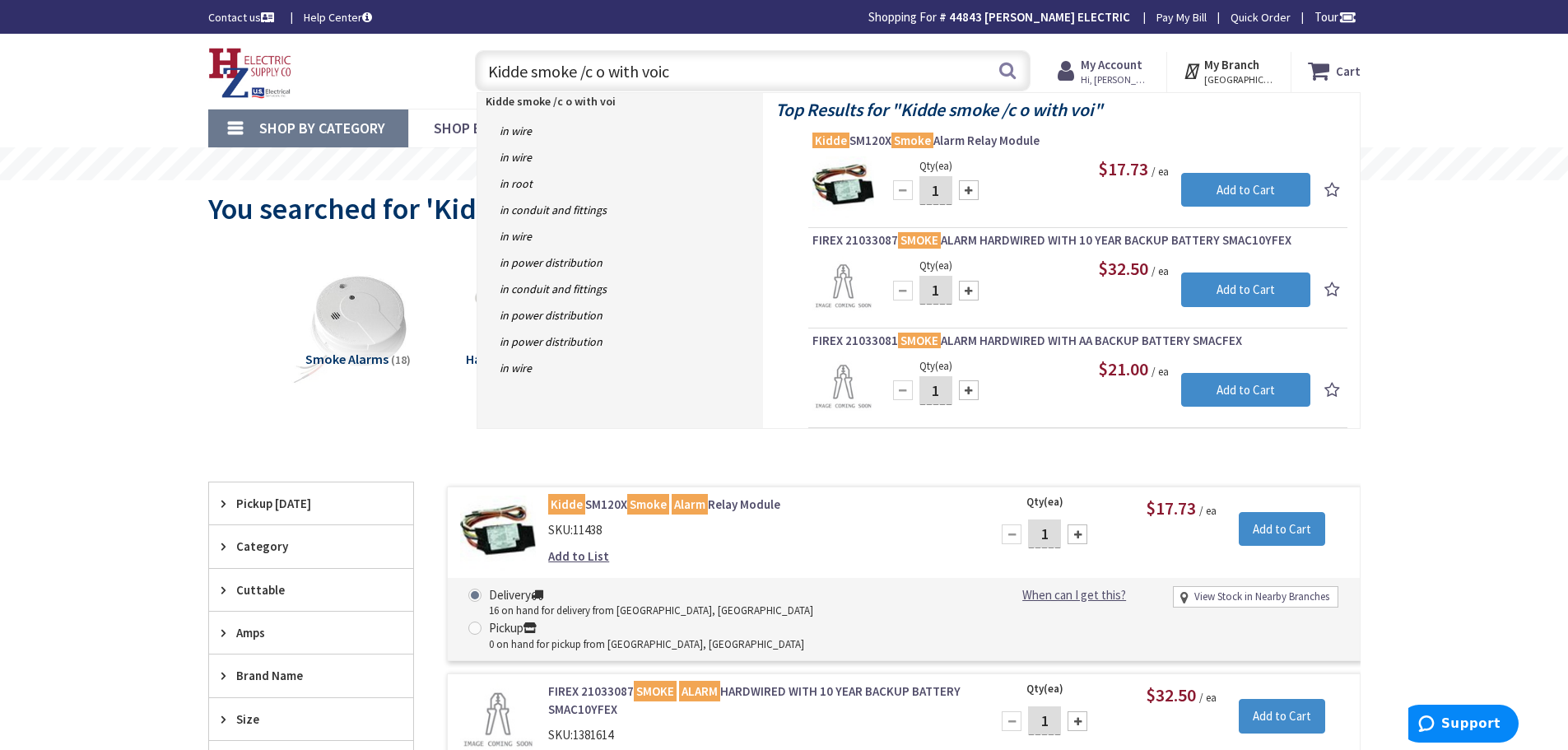
type input "Kidde smoke /c o with voice"
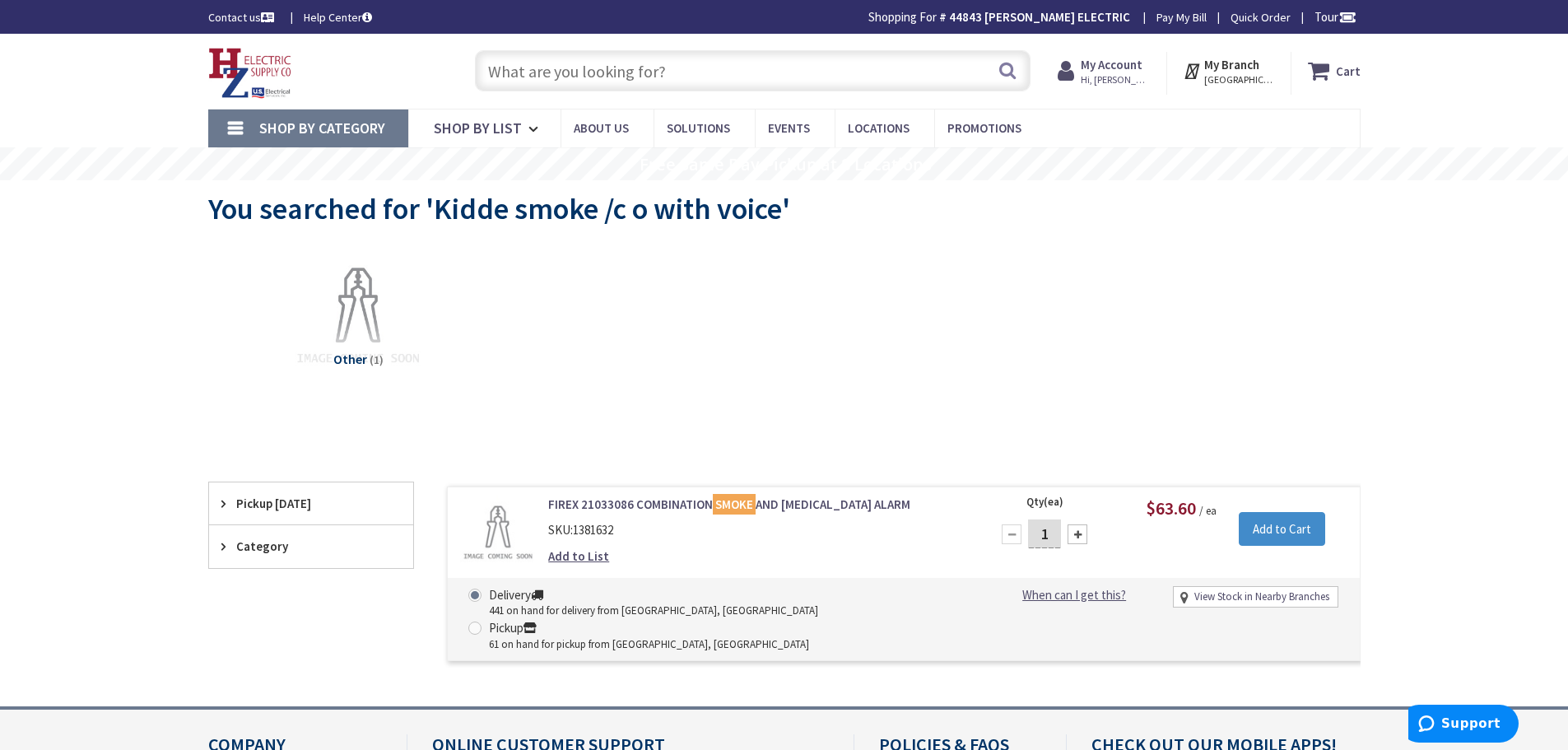
click at [813, 506] on link "FIREX 21033086 COMBINATION SMOKE AND CARBON MONOXIDE ALARM" at bounding box center [758, 504] width 419 height 18
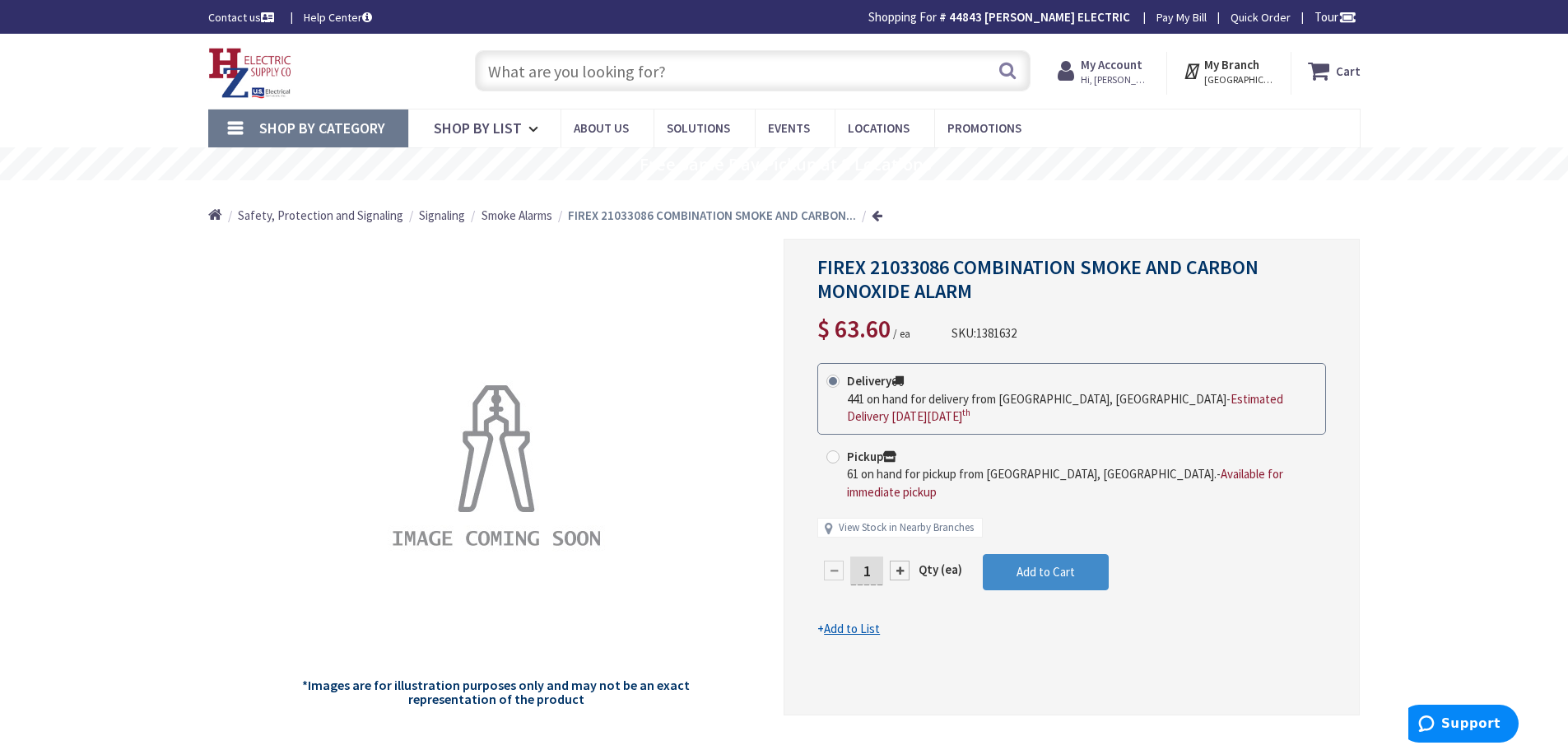
click at [726, 79] on input "text" at bounding box center [753, 71] width 555 height 41
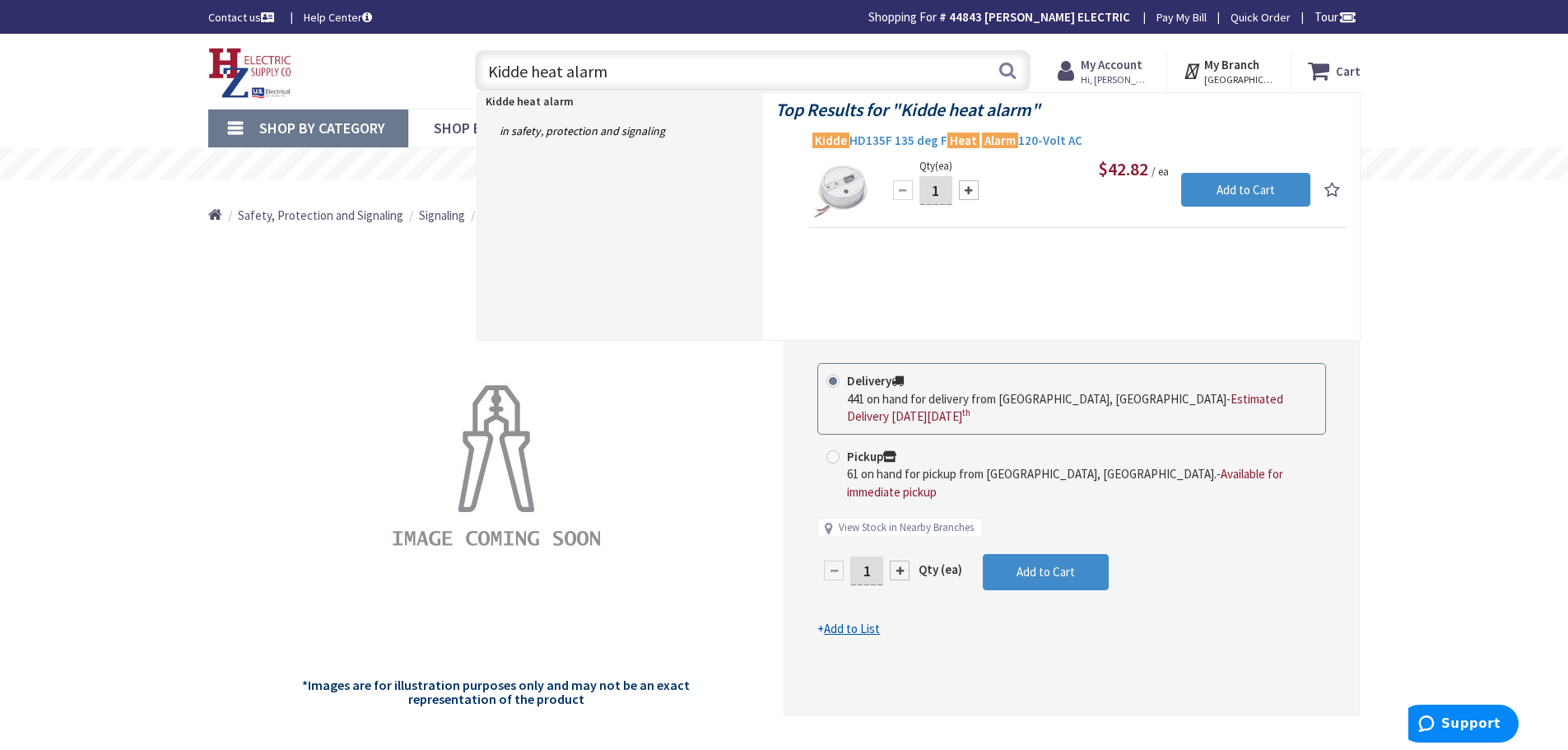
type input "Kidde heat alarm"
click at [1027, 140] on span "Kidde HD135F 135 deg F Heat Alarm 120-Volt AC" at bounding box center [1078, 141] width 531 height 17
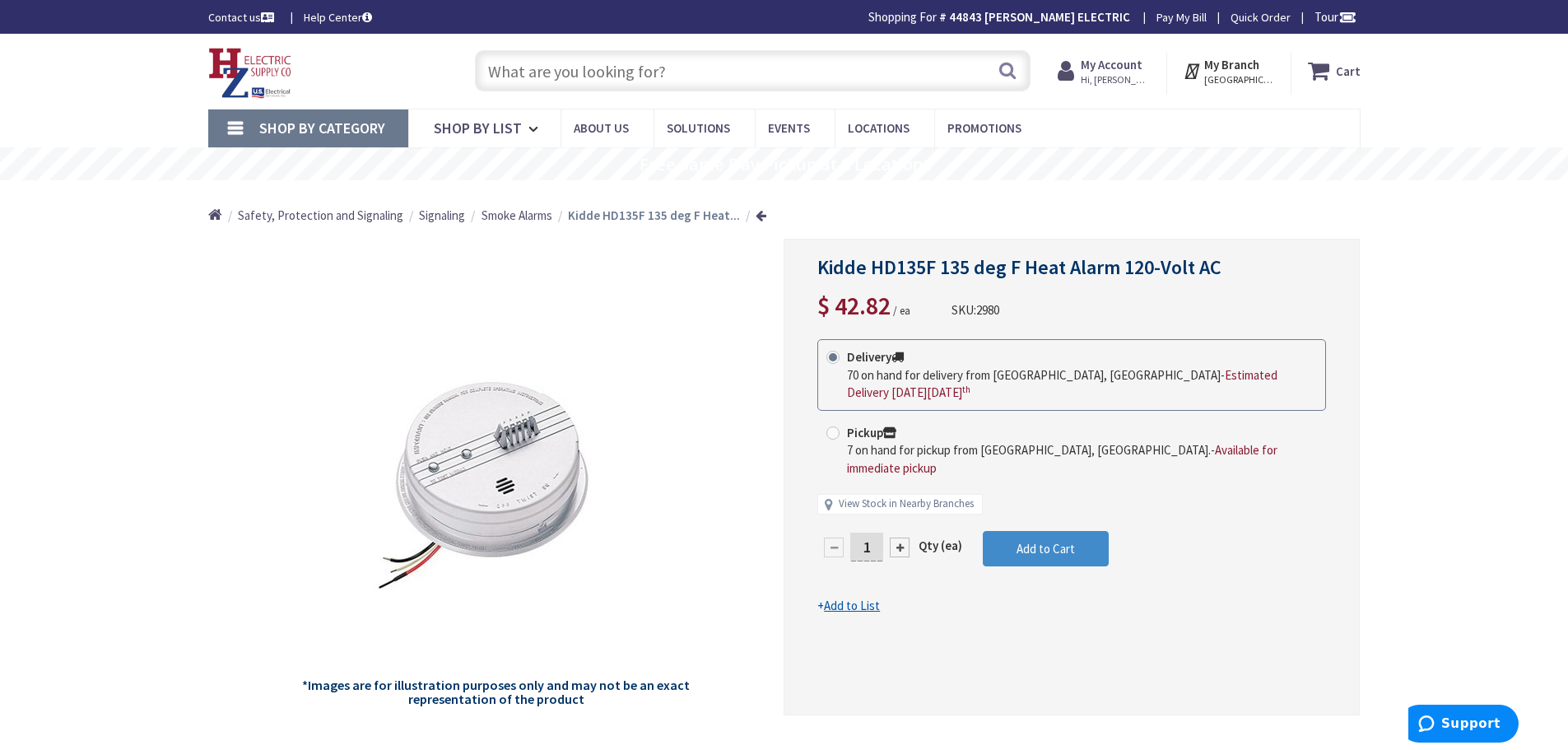
click at [654, 75] on input "text" at bounding box center [753, 71] width 555 height 41
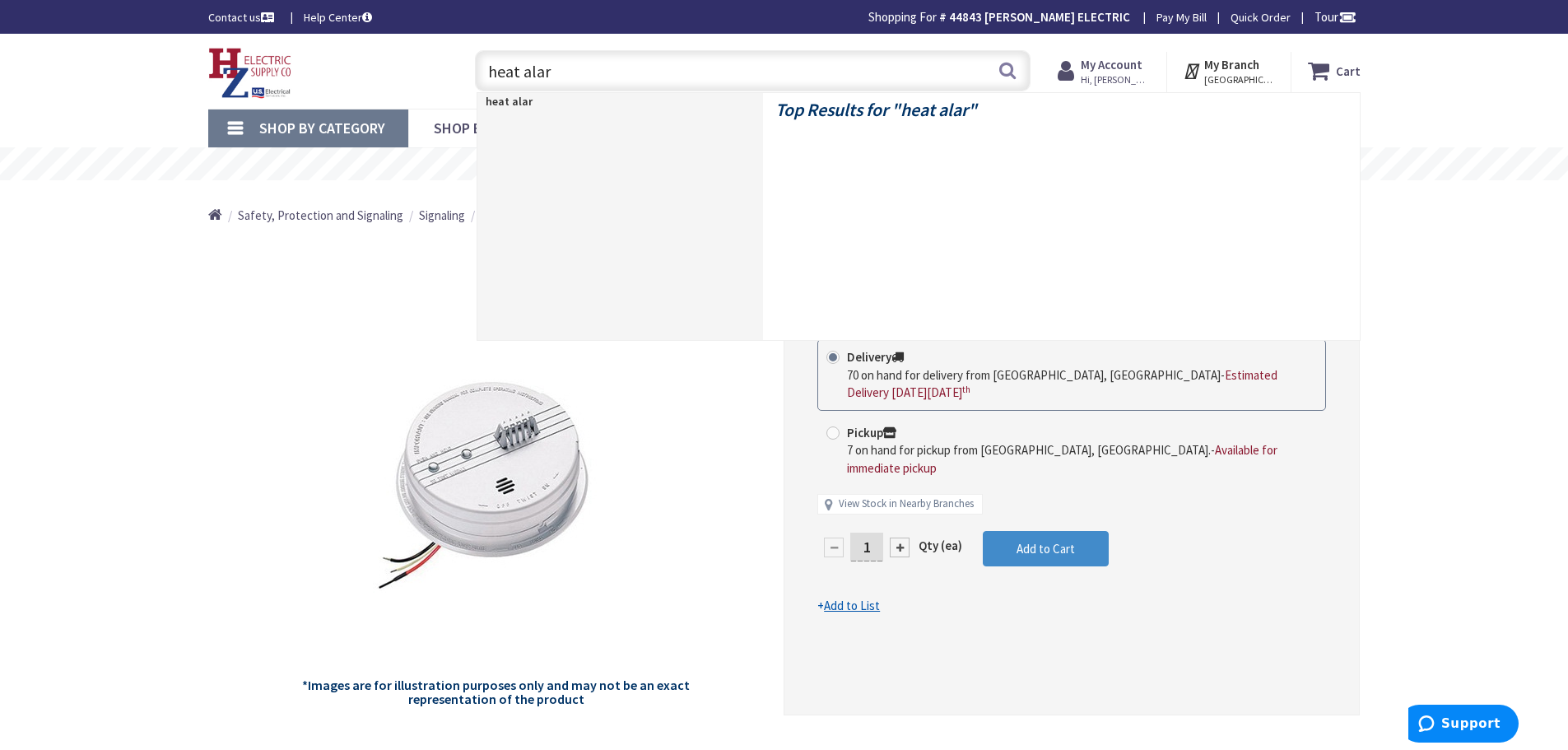
type input "heat alarm"
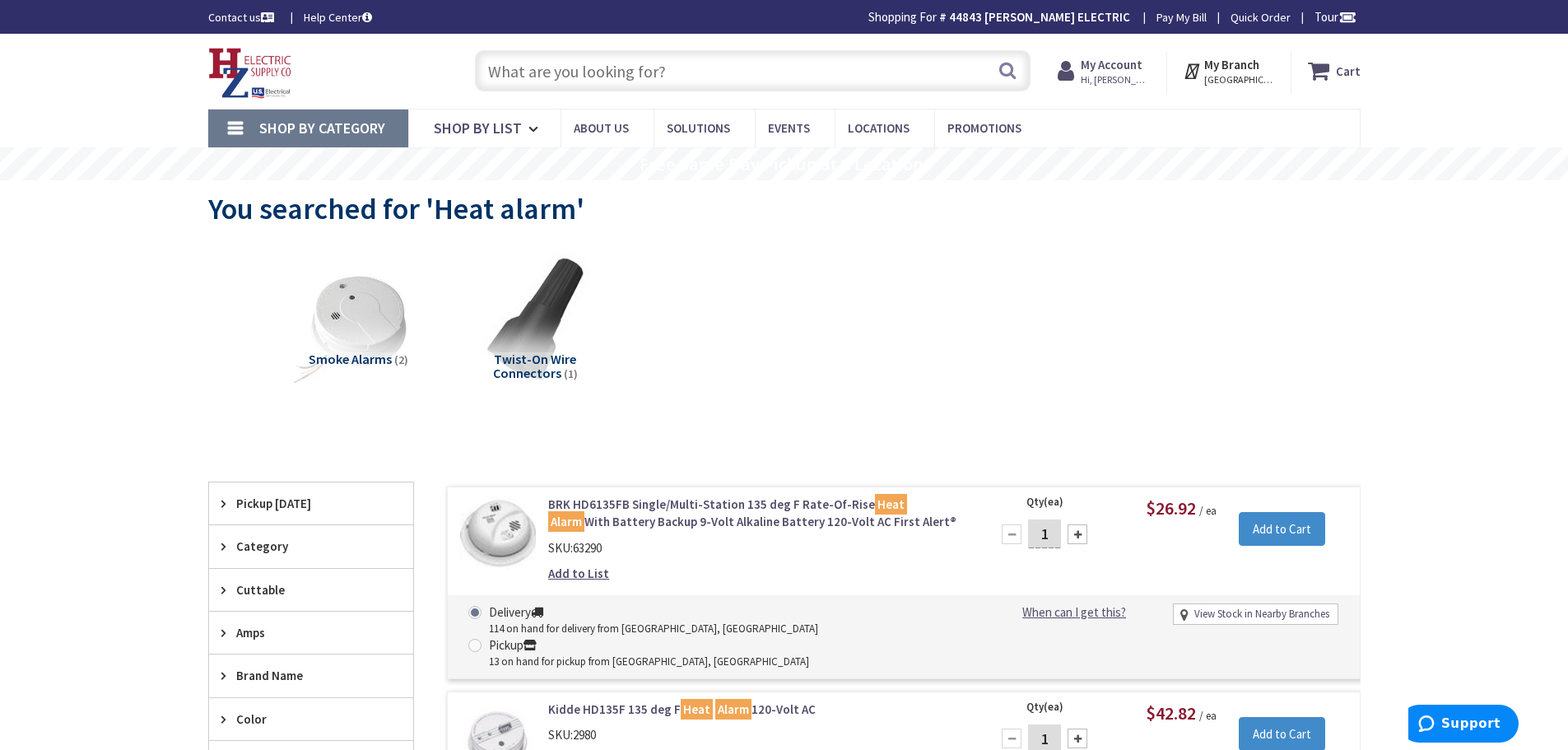
click at [676, 66] on input "text" at bounding box center [753, 71] width 555 height 41
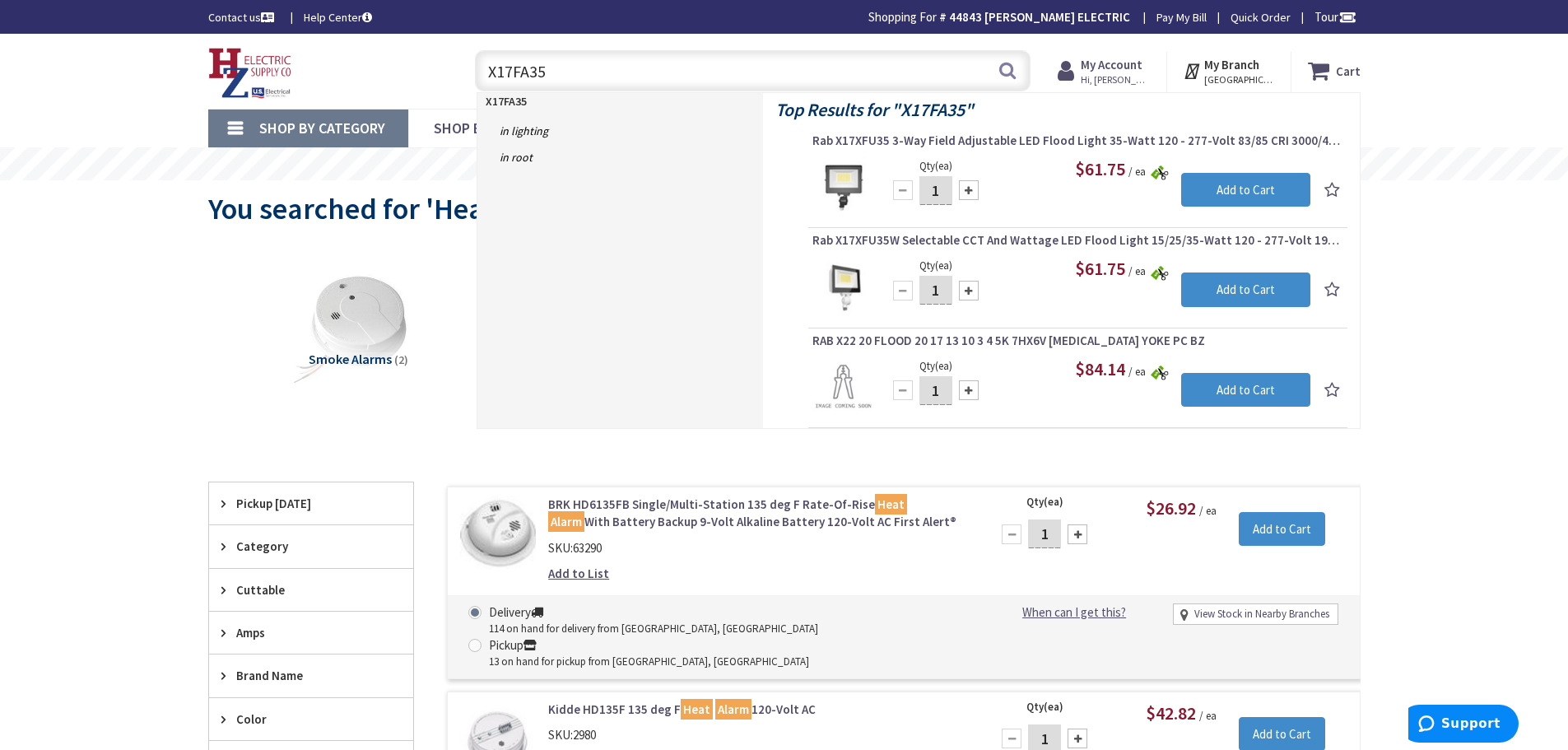
click at [561, 78] on input "X17FA35" at bounding box center [753, 71] width 555 height 41
type input "X17FA15"
click at [1005, 75] on button "Search" at bounding box center [1007, 71] width 21 height 37
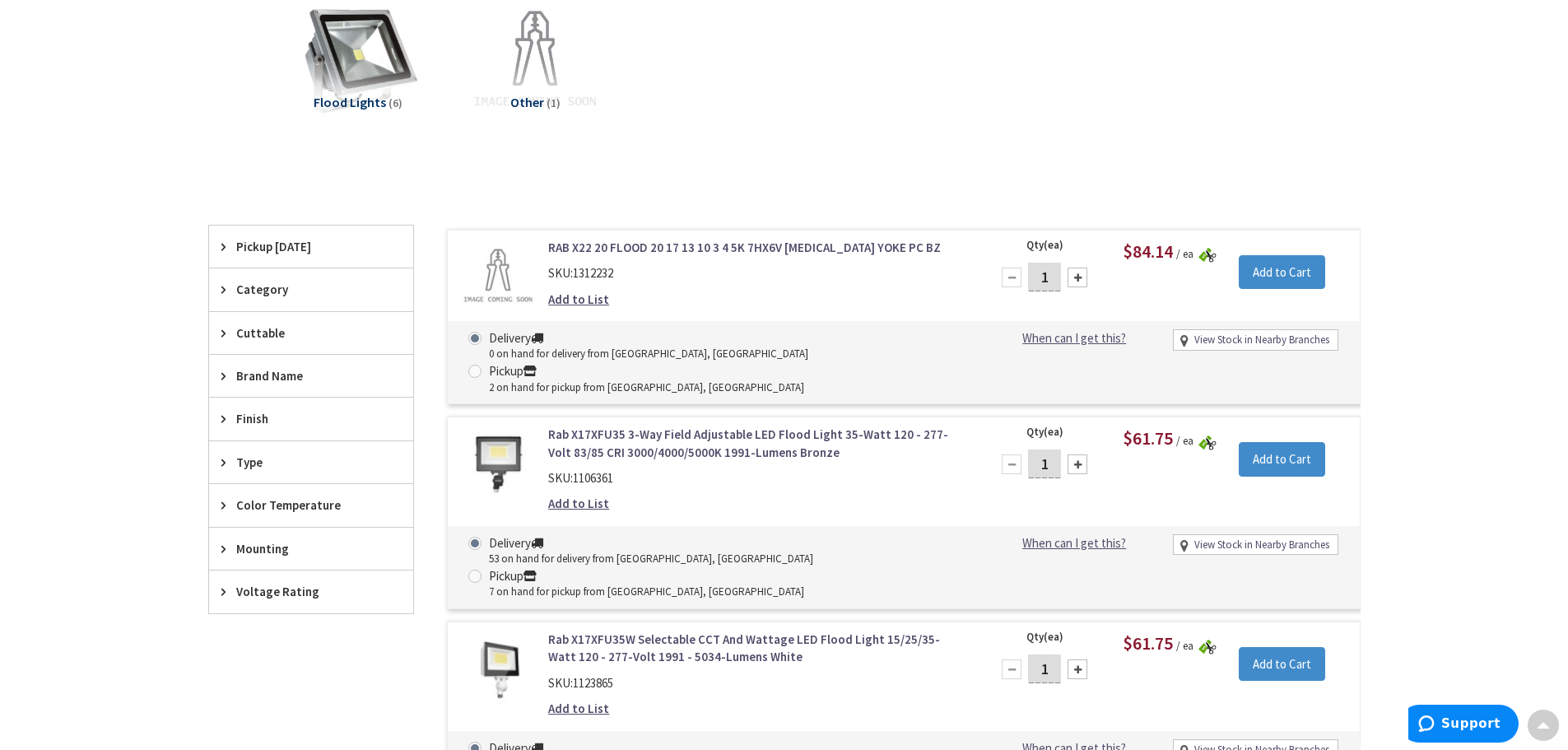
scroll to position [247, 0]
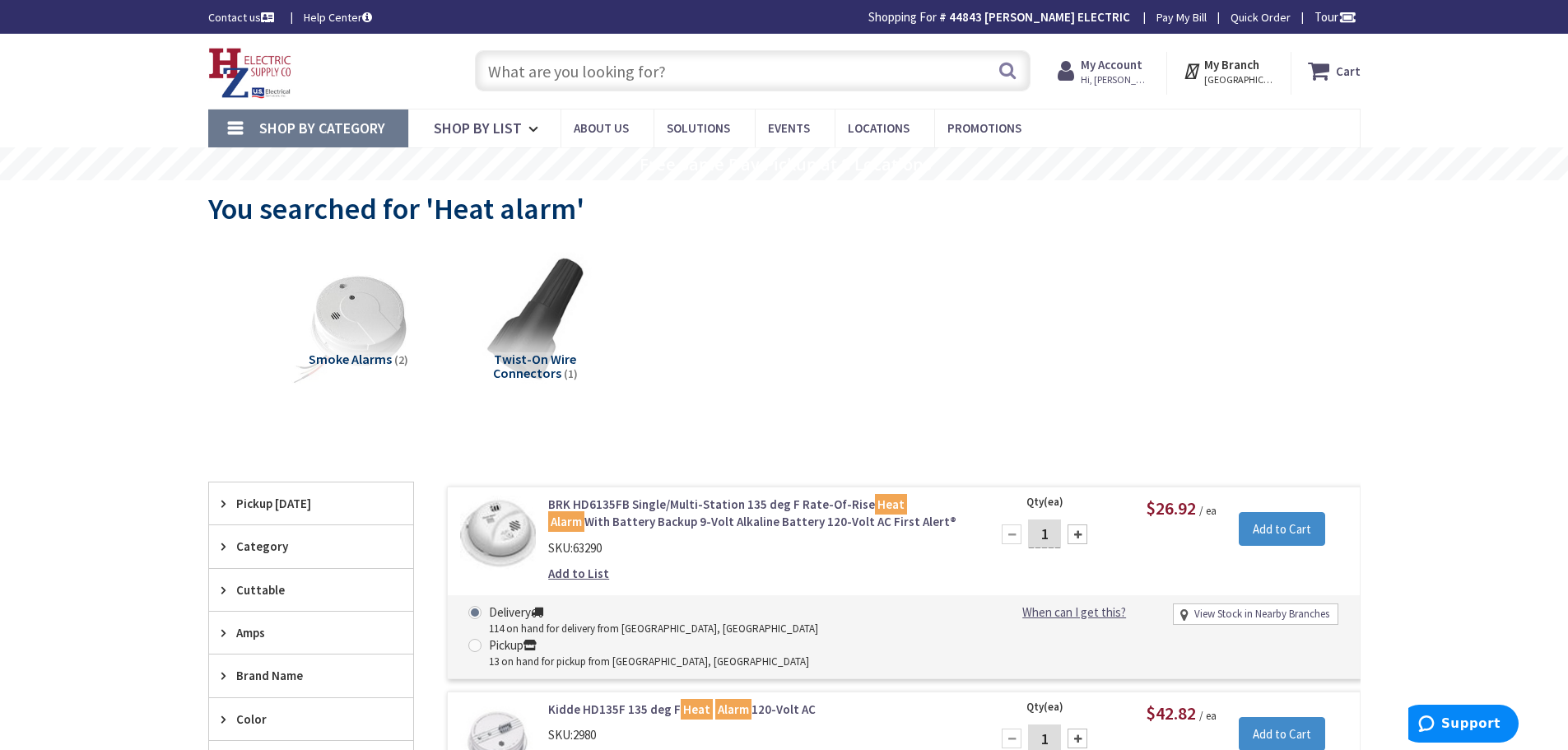
click at [511, 70] on input "text" at bounding box center [753, 71] width 555 height 41
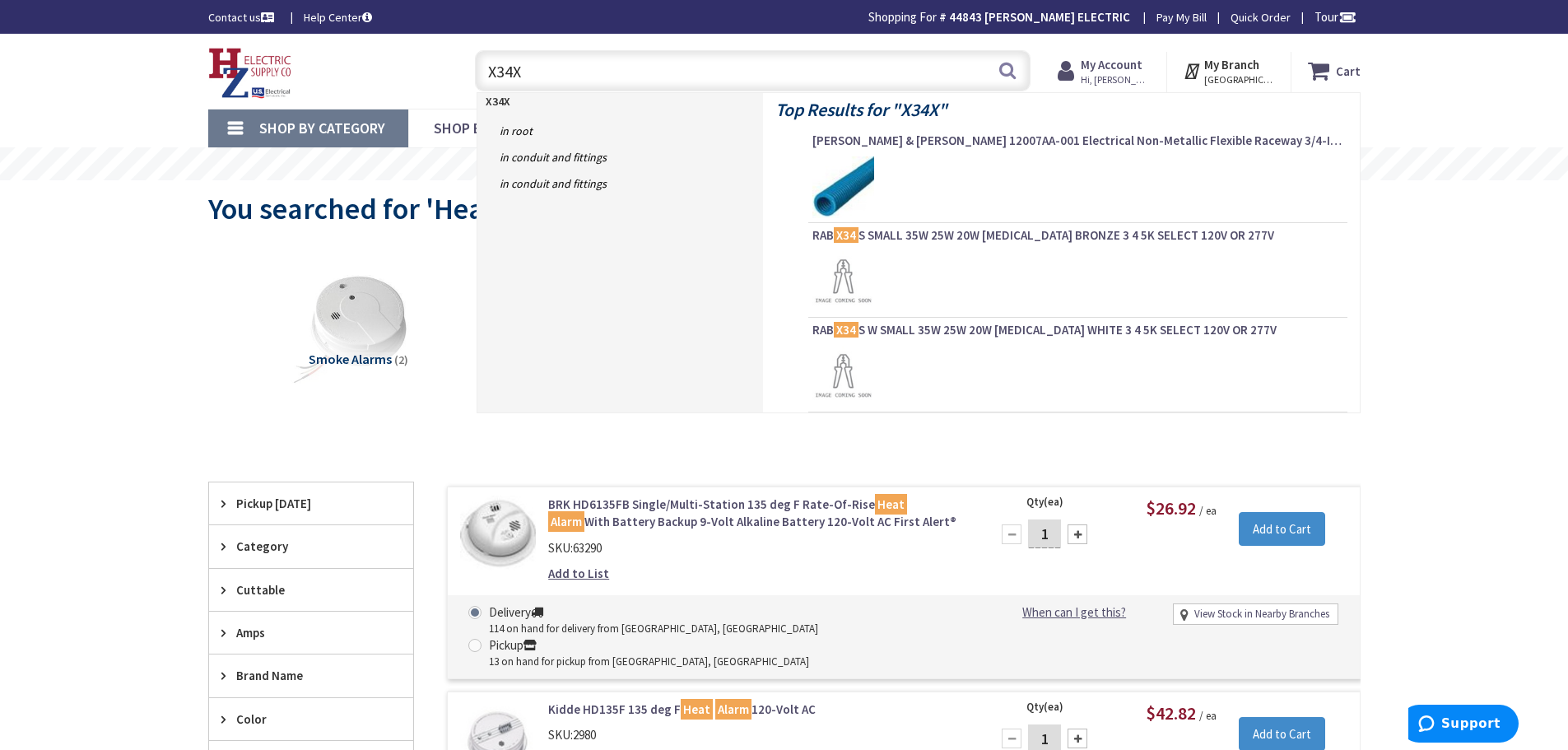
type input "X34XS"
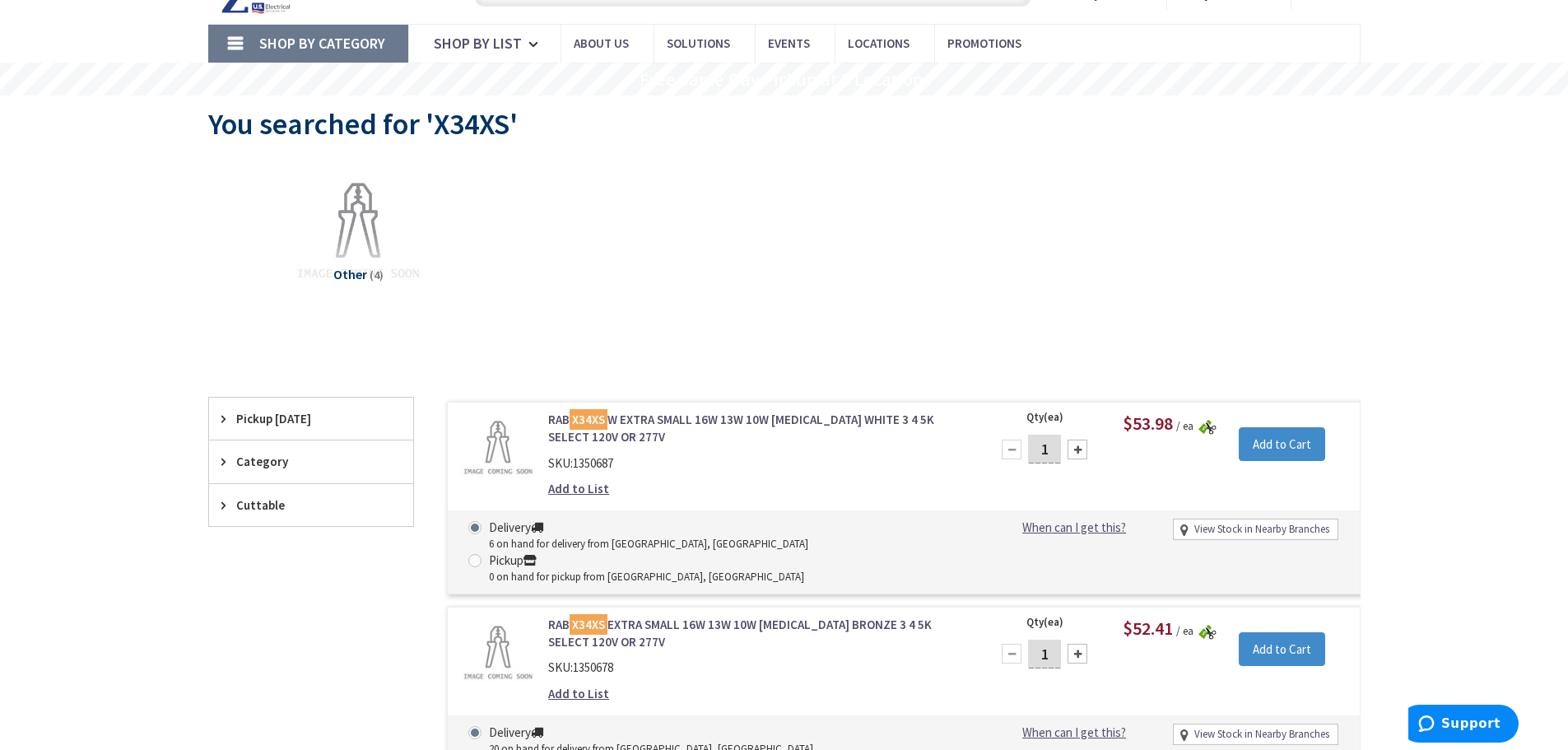
scroll to position [247, 0]
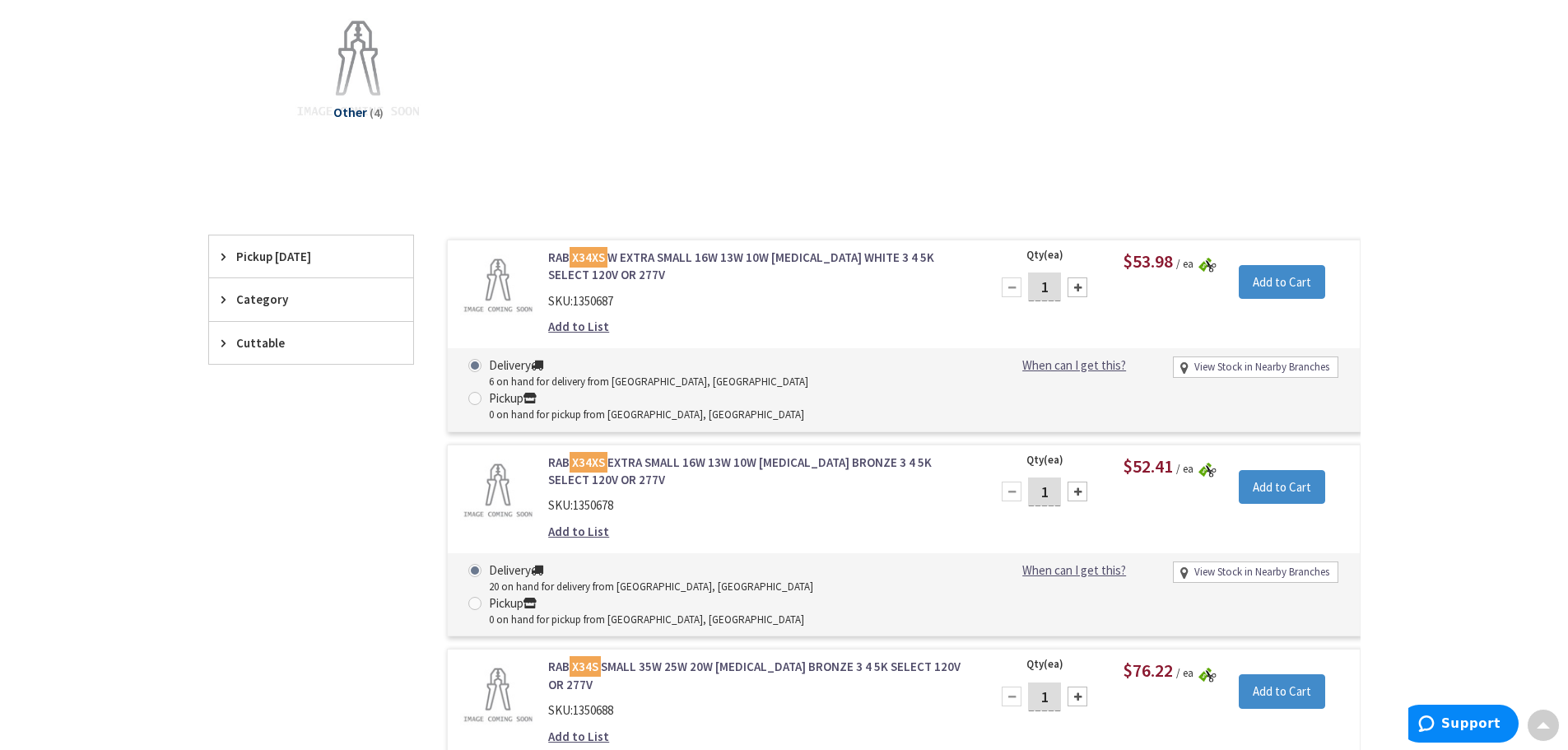
click at [627, 454] on link "RAB X34XS EXTRA SMALL 16W 13W 10W KNUCKLE BRONZE 3 4 5K SELECT 120V OR 277V" at bounding box center [758, 471] width 419 height 35
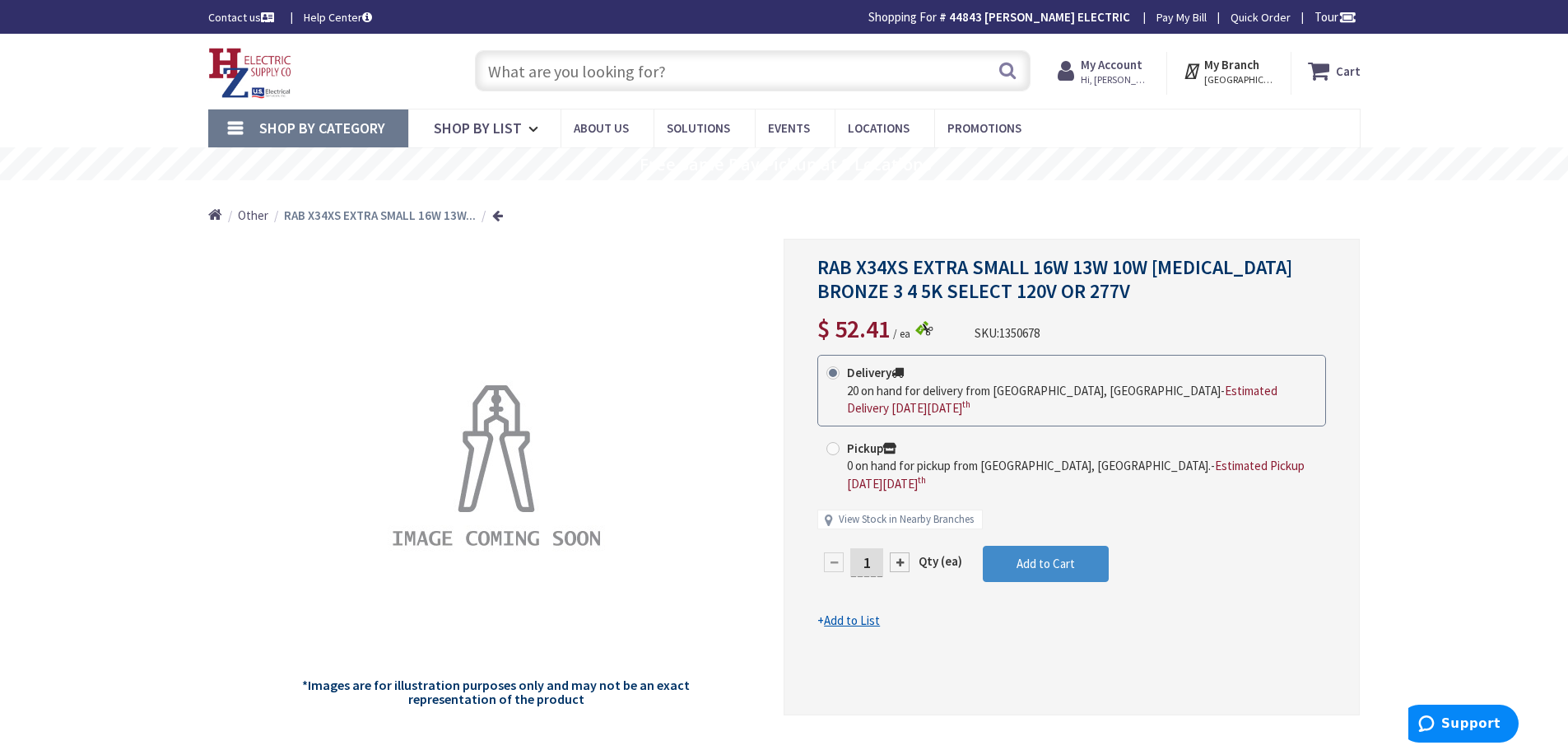
click at [669, 81] on input "text" at bounding box center [753, 71] width 555 height 41
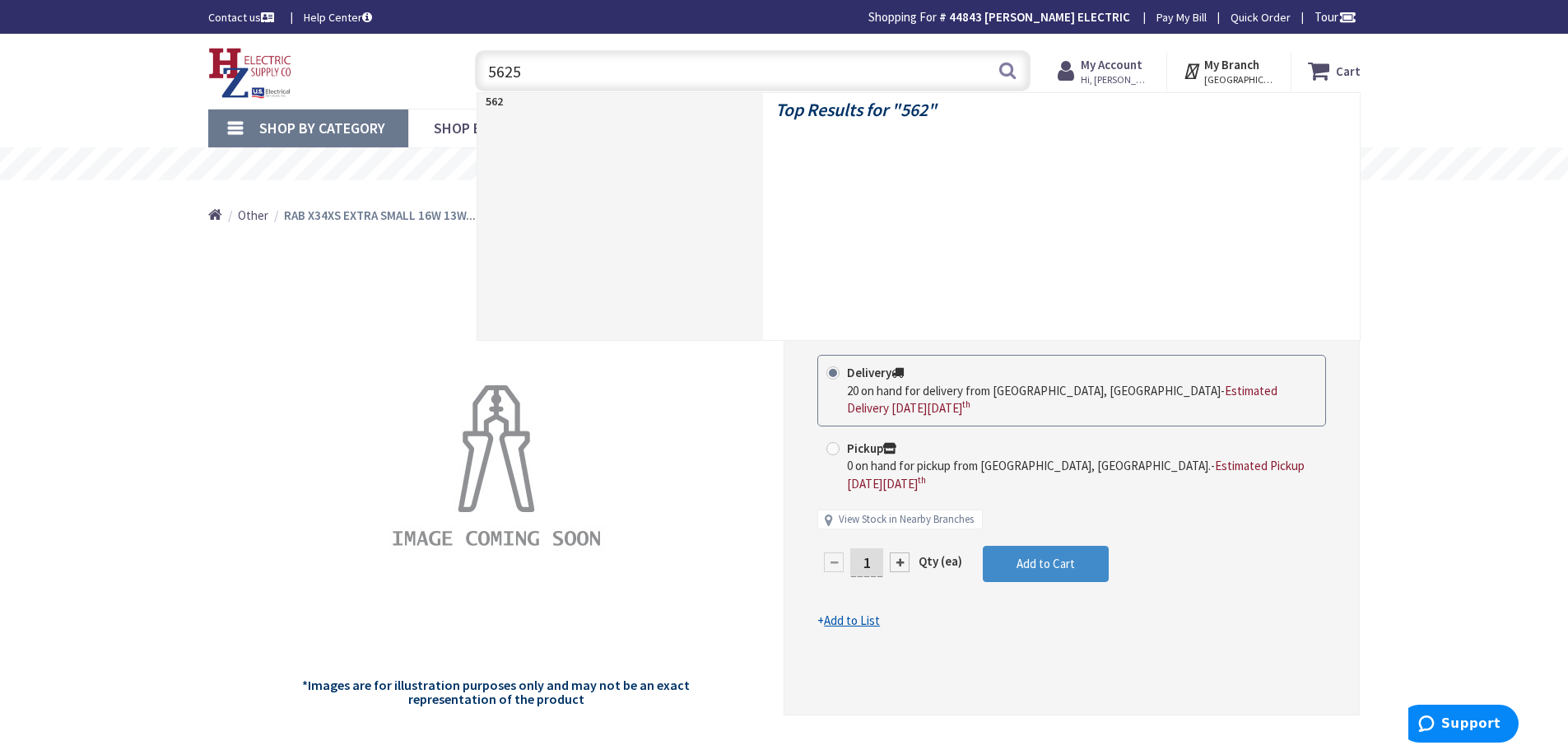
type input "56255"
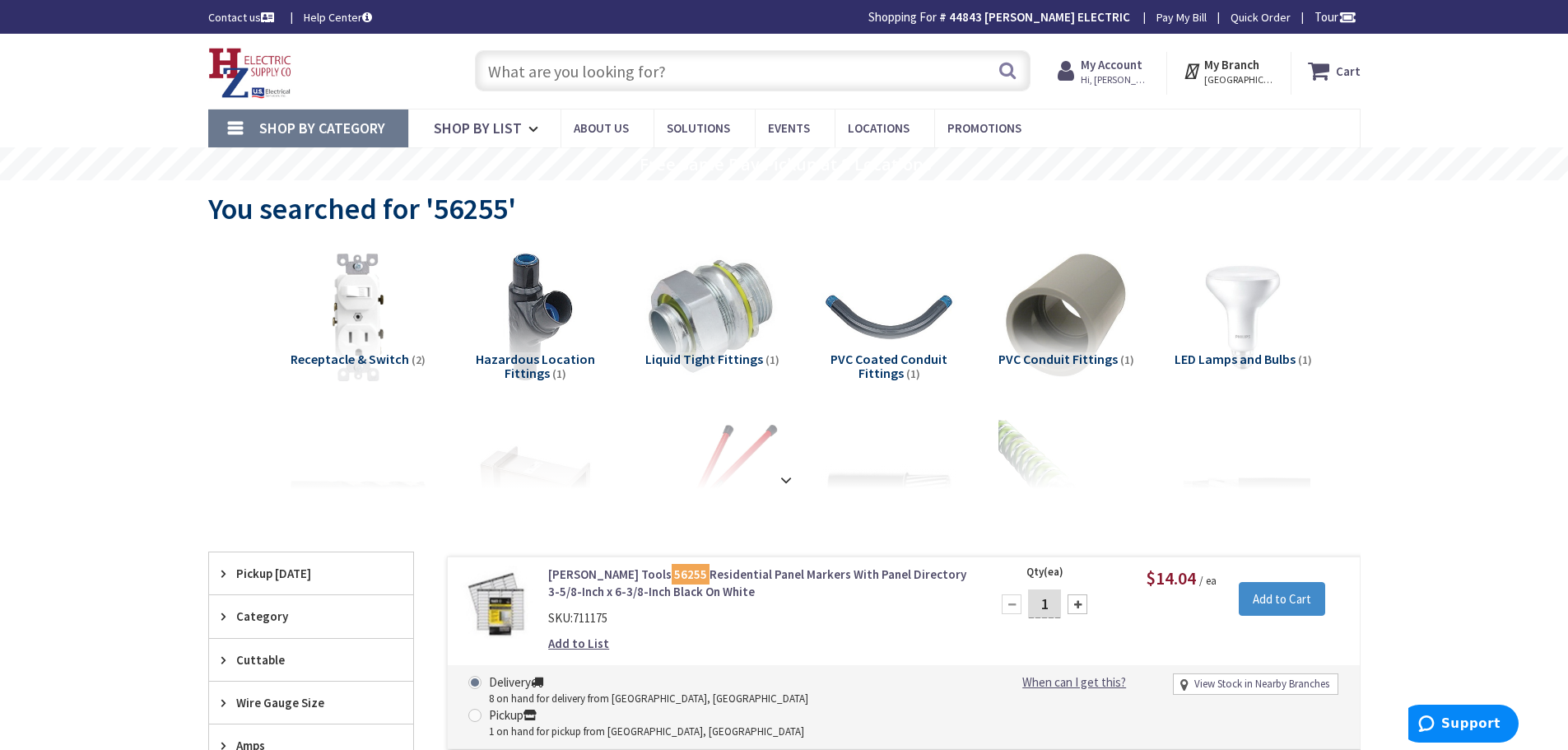
click at [716, 570] on link "[PERSON_NAME] Tools 56255 Residential Panel Markers With Panel Directory 3-5/8-…" at bounding box center [758, 583] width 419 height 35
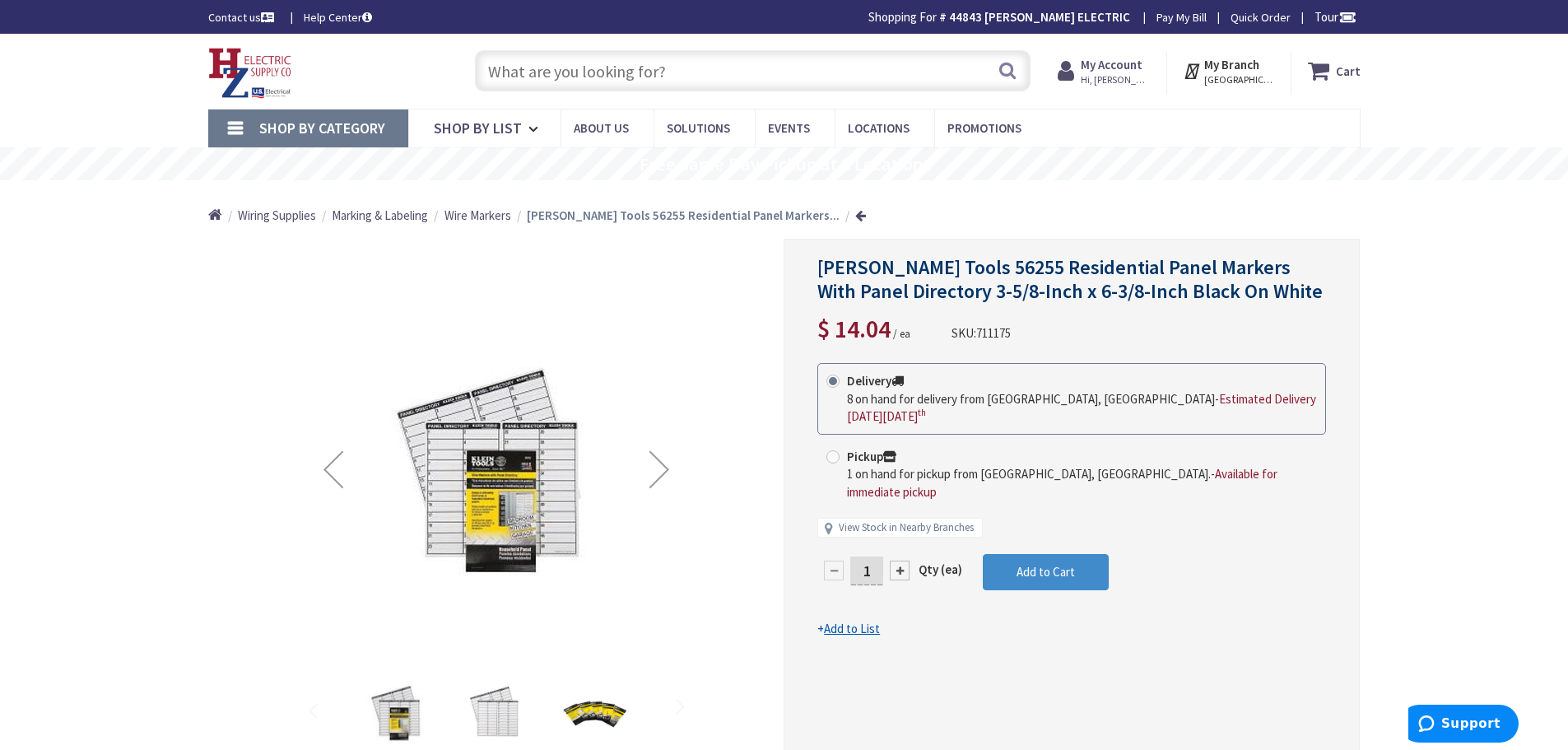
click at [387, 706] on img "Klein Tools 56255 Residential Panel Markers With Panel Directory 3-5/8-Inch x 6…" at bounding box center [397, 713] width 66 height 66
click at [668, 470] on div "Next" at bounding box center [659, 469] width 66 height 66
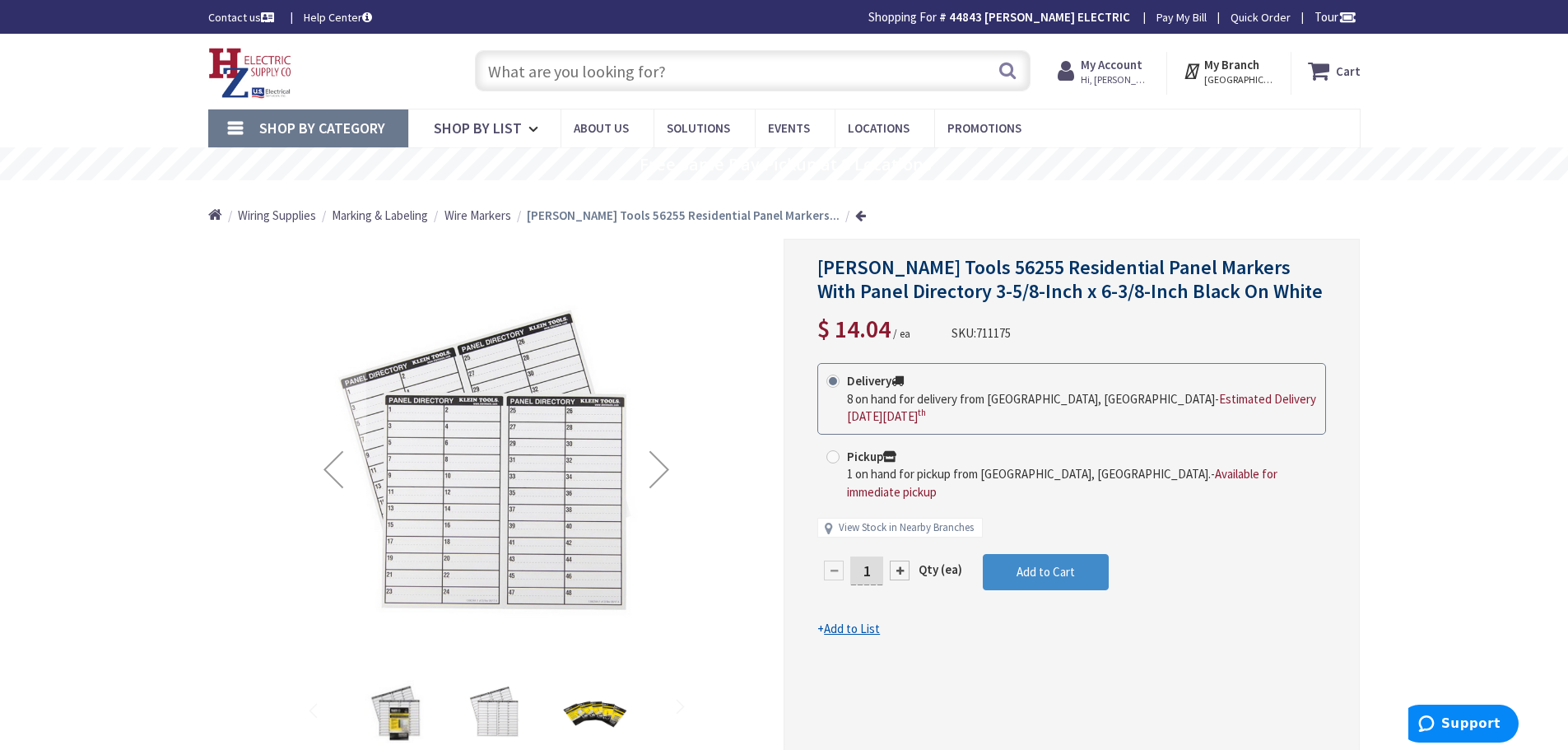
click at [667, 470] on div "Next" at bounding box center [659, 469] width 66 height 66
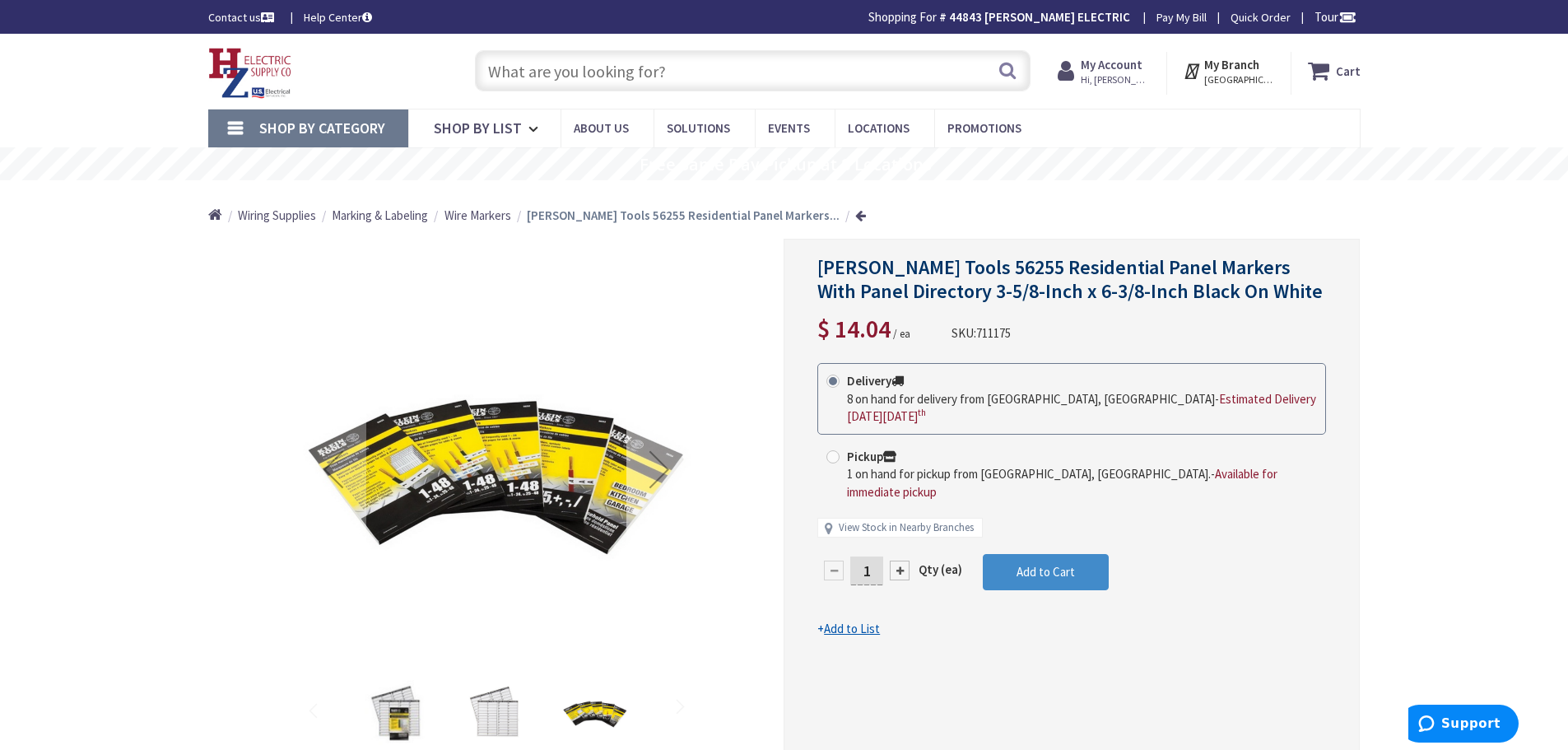
click at [667, 470] on div "Next" at bounding box center [659, 469] width 66 height 66
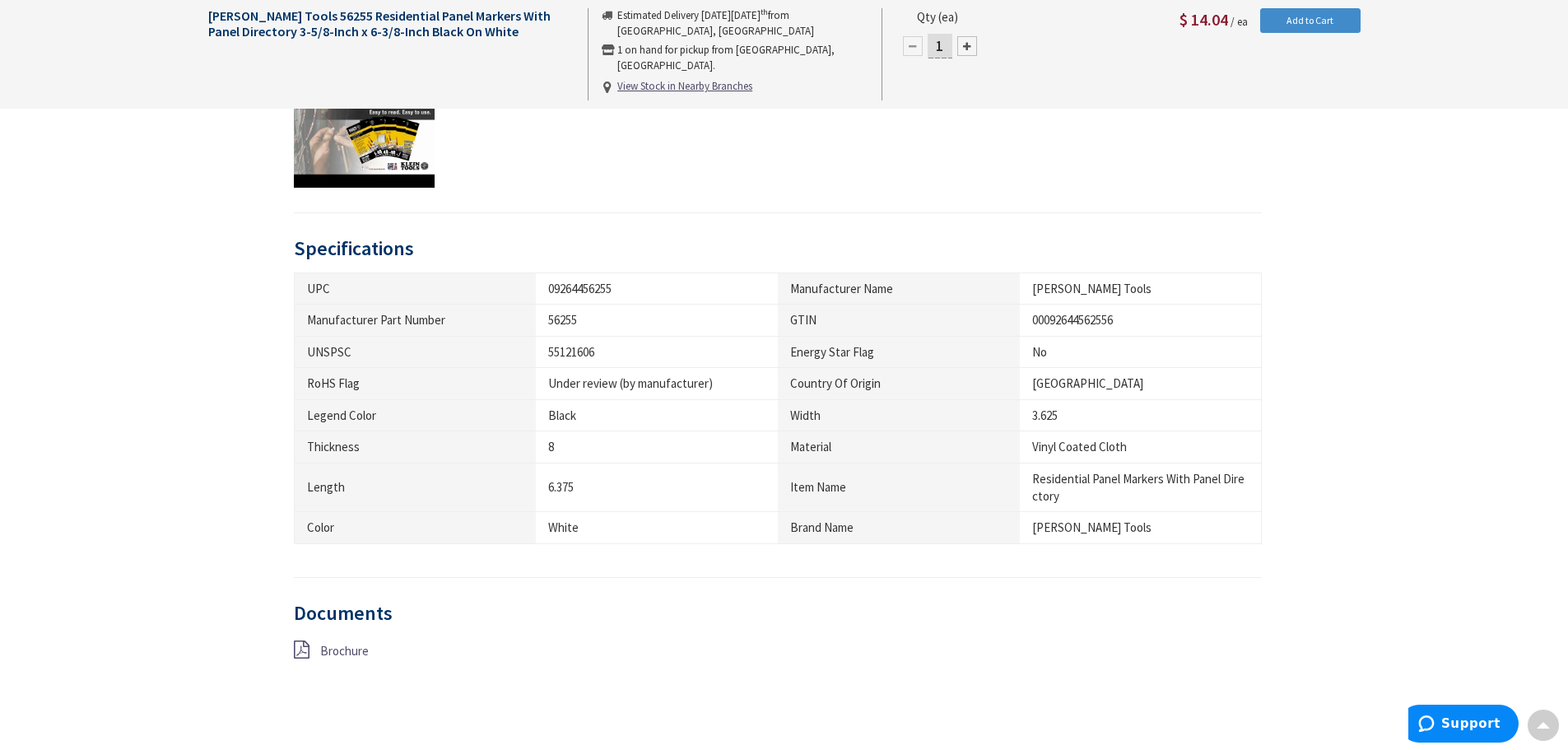
scroll to position [988, 0]
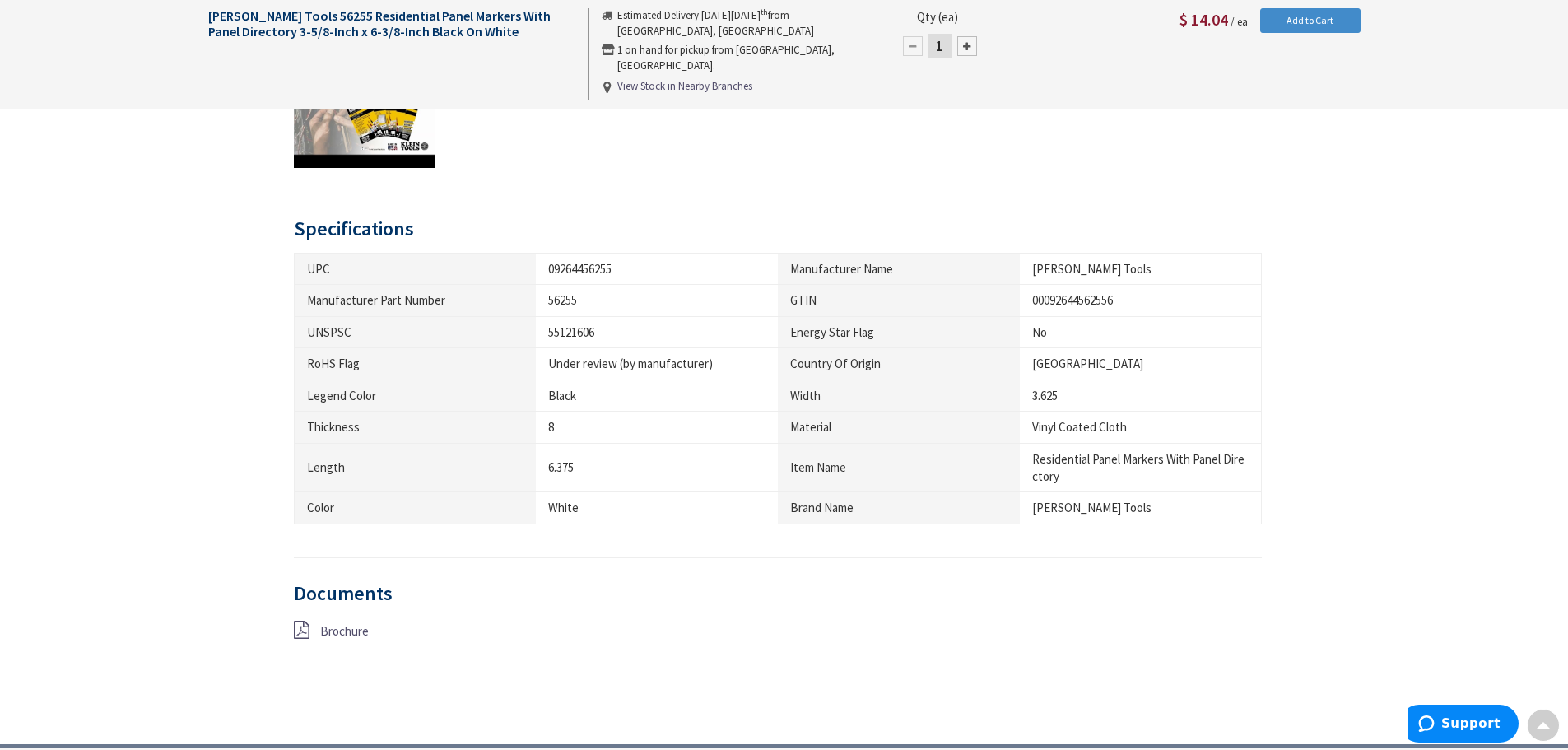
click at [329, 633] on span "Brochure" at bounding box center [345, 631] width 48 height 16
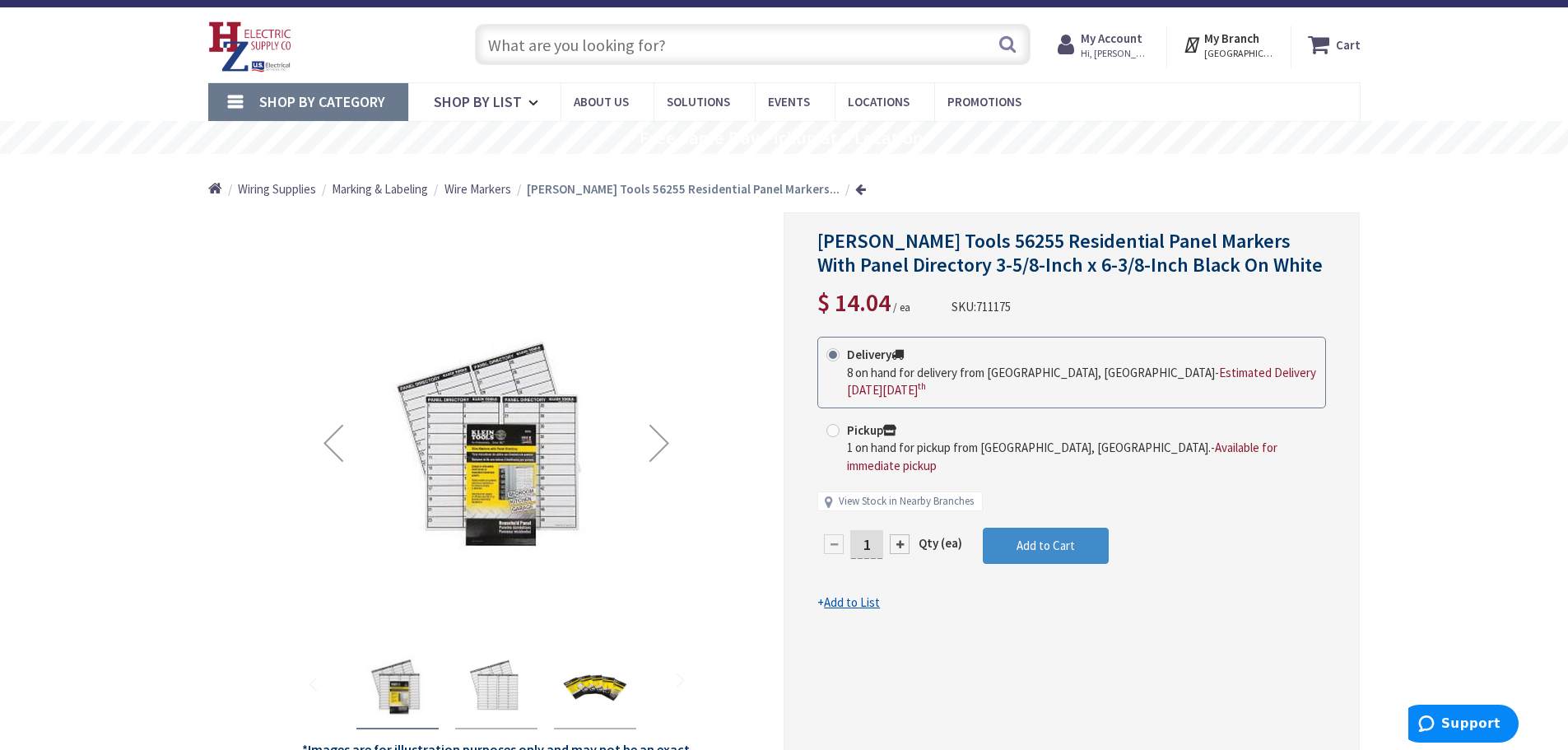
scroll to position [0, 0]
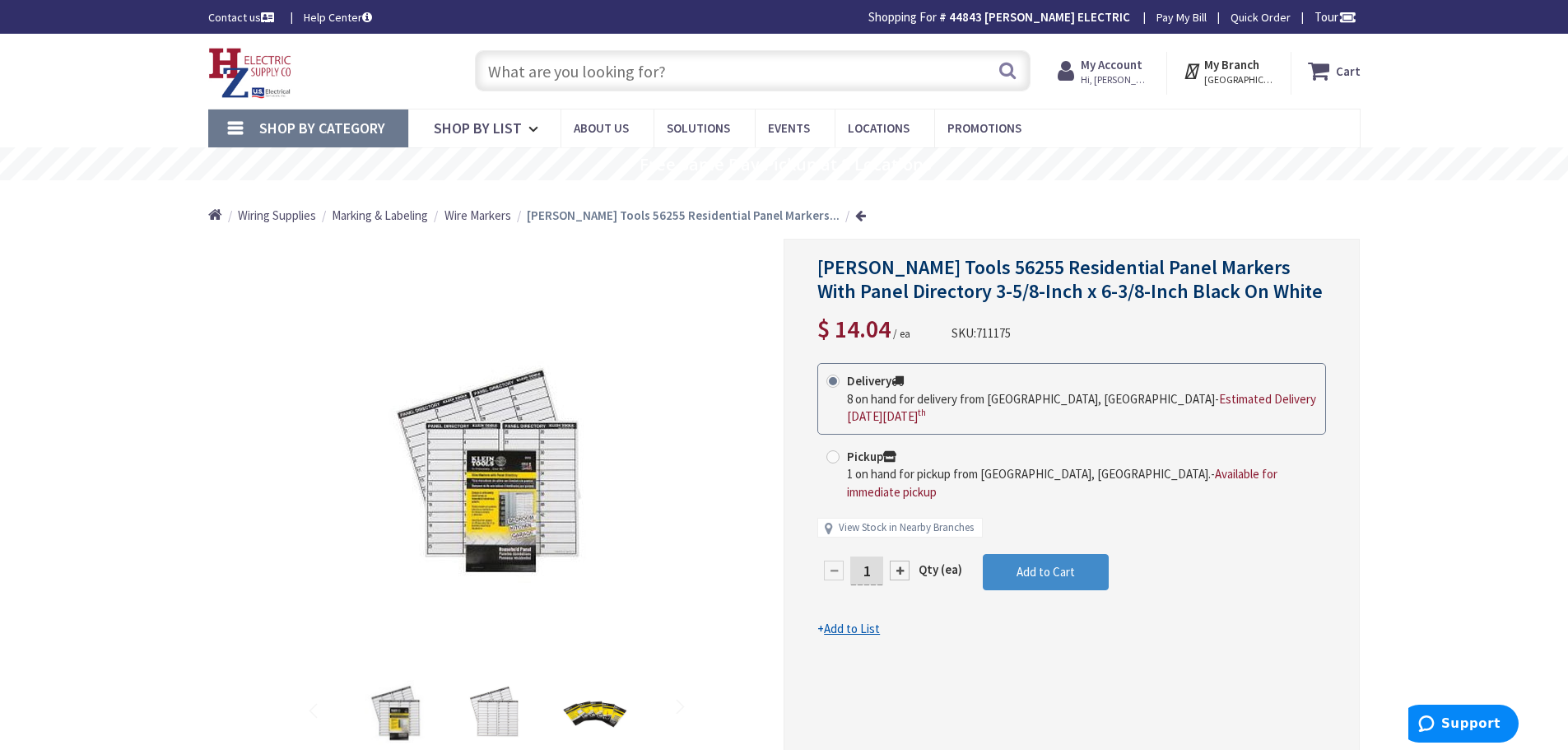
click at [637, 69] on input "text" at bounding box center [753, 71] width 555 height 41
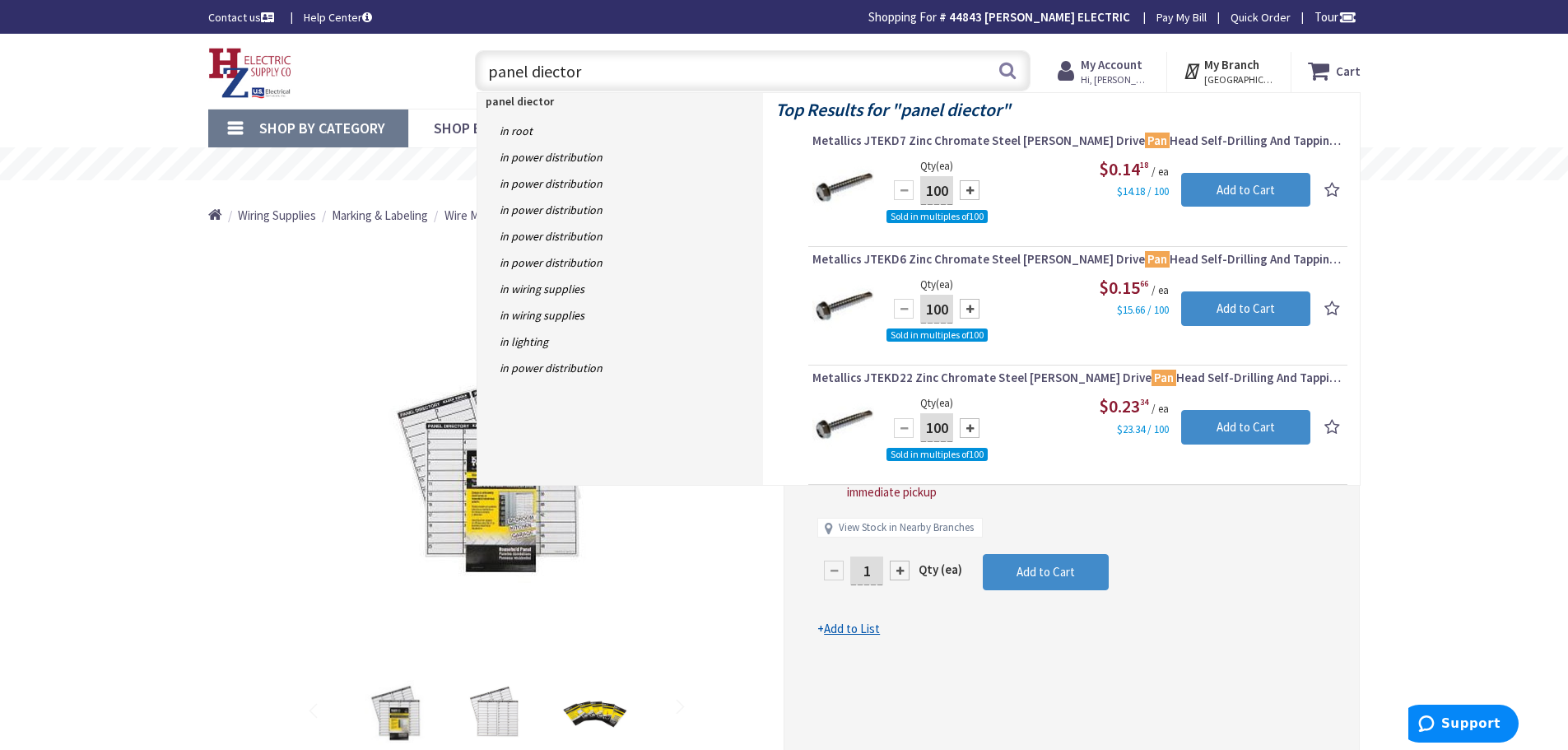
type input "panel diectory"
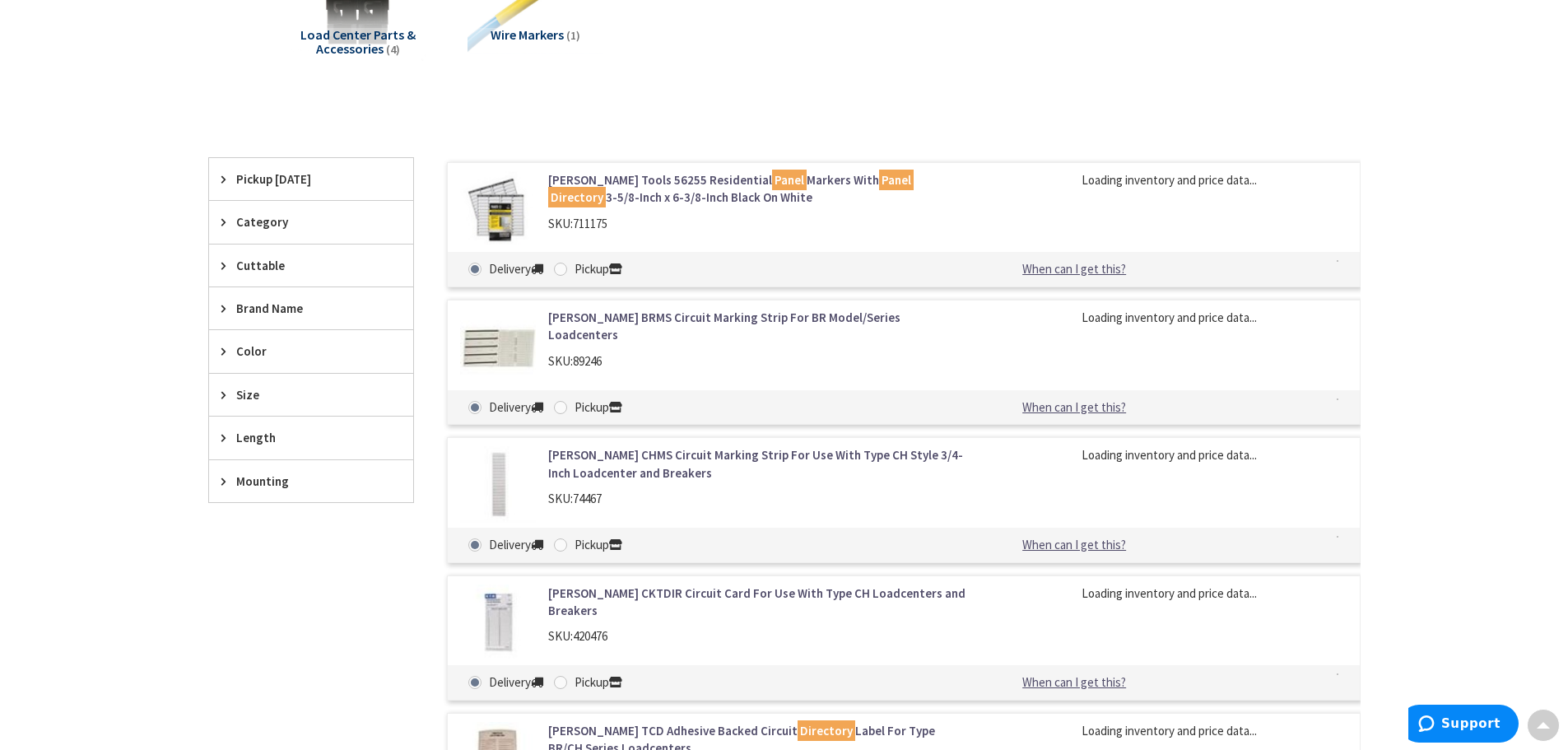
scroll to position [329, 0]
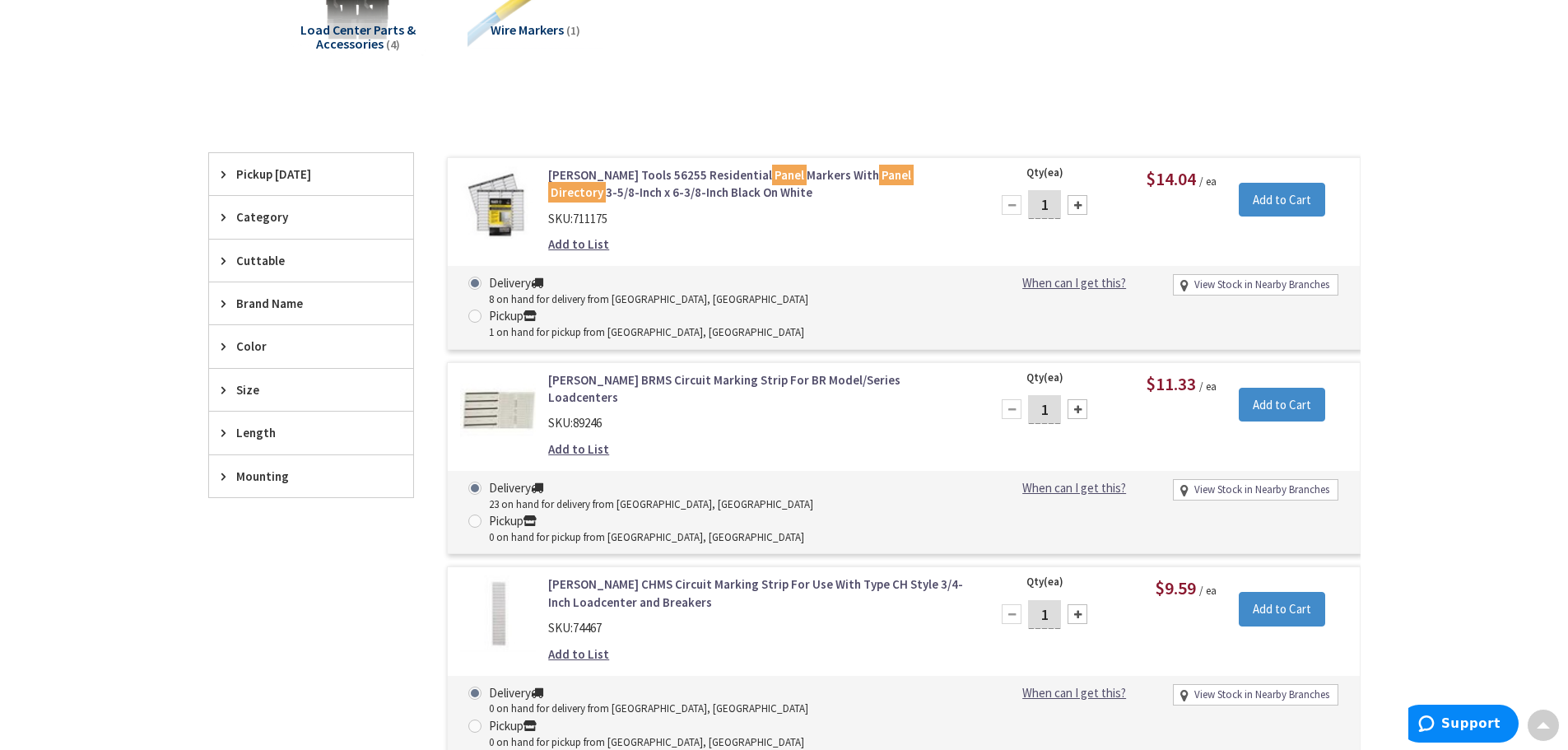
click at [627, 372] on link "[PERSON_NAME] BRMS Circuit Marking Strip For BR Model/Series Loadcenters" at bounding box center [758, 389] width 419 height 35
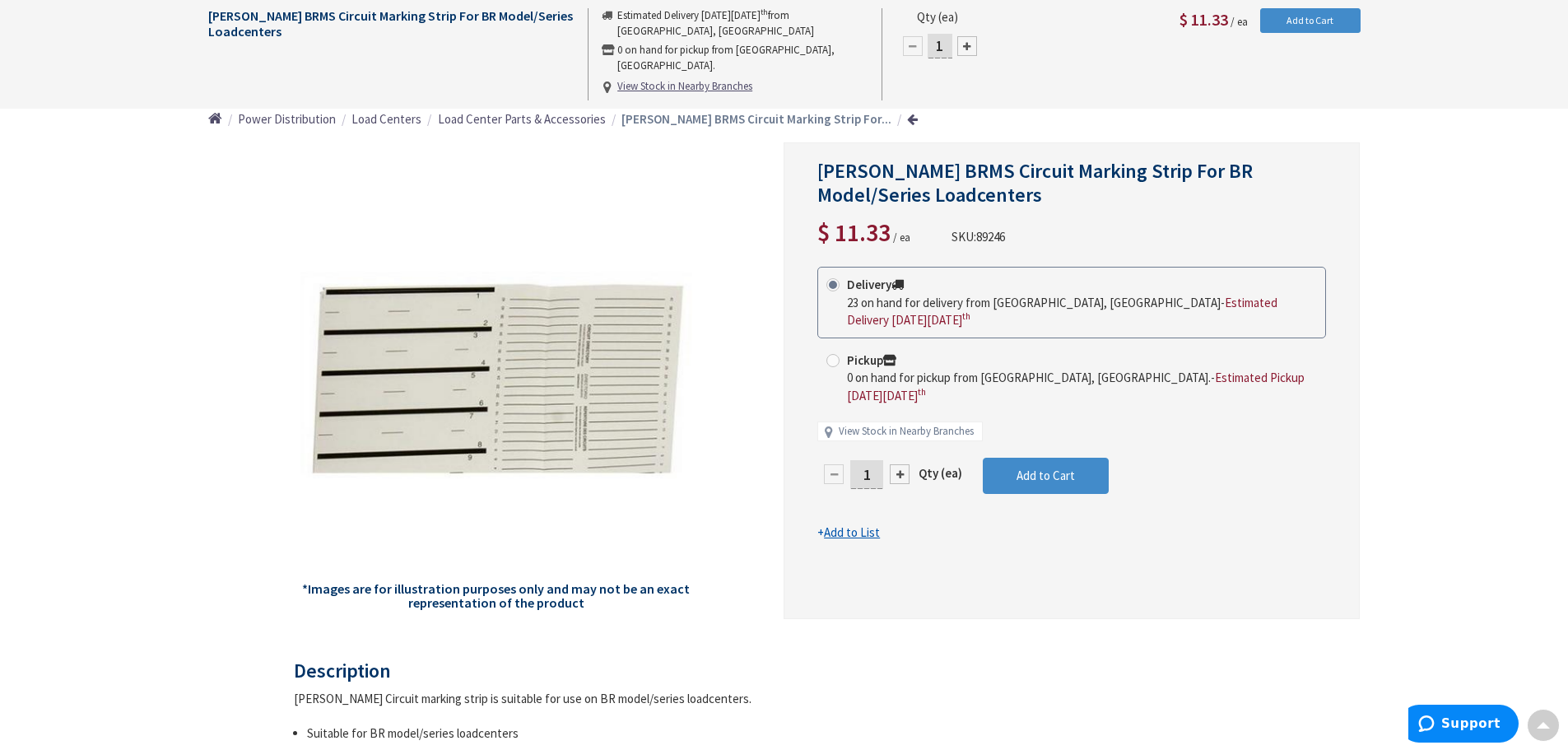
scroll to position [82, 0]
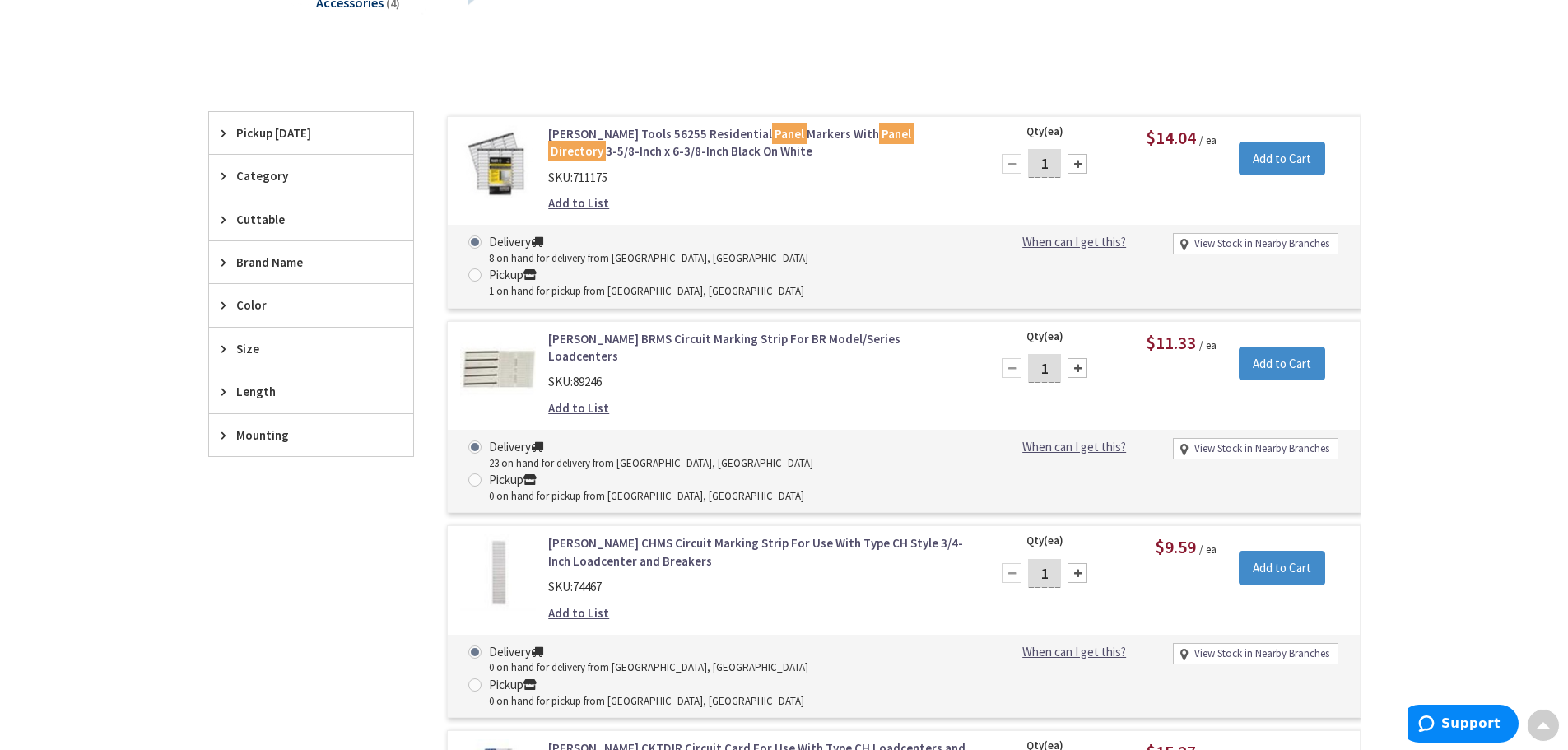
scroll to position [341, 0]
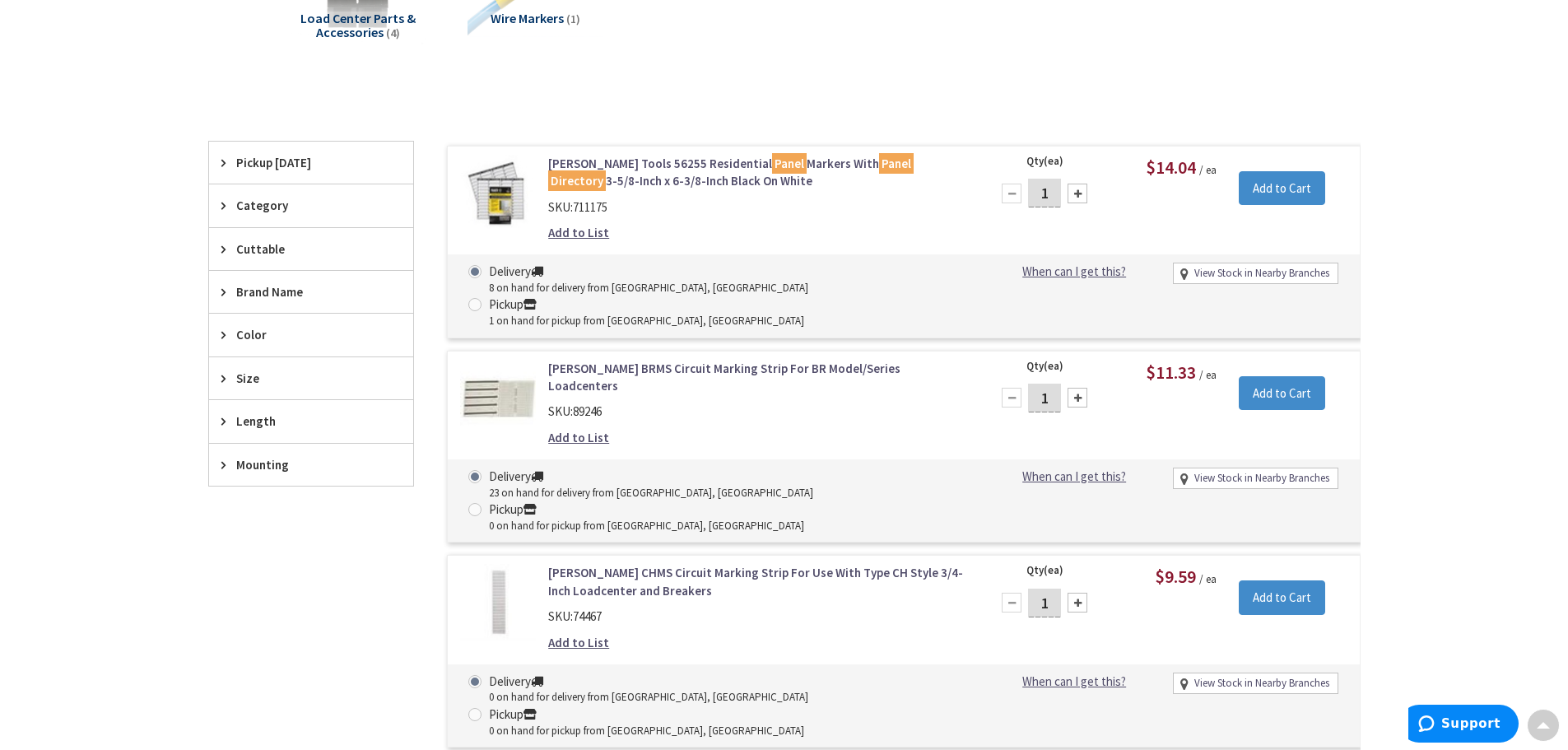
click at [889, 360] on link "[PERSON_NAME] BRMS Circuit Marking Strip For BR Model/Series Loadcenters" at bounding box center [758, 377] width 419 height 35
